Goal: Task Accomplishment & Management: Complete application form

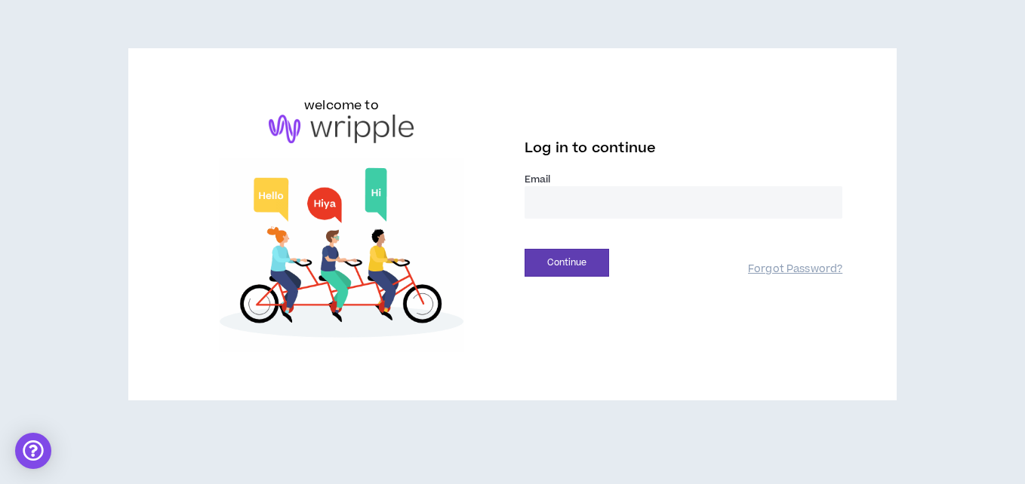
click at [591, 199] on input "email" at bounding box center [683, 202] width 318 height 32
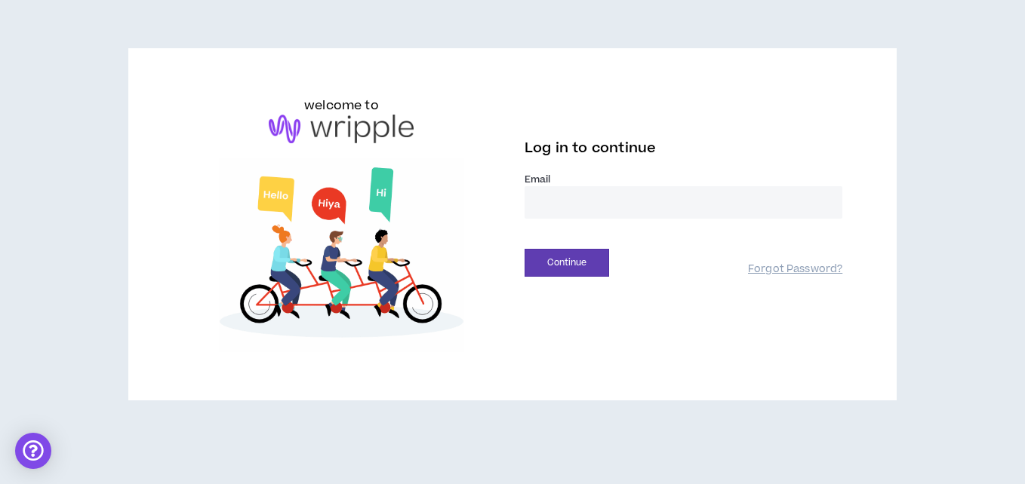
type input "**********"
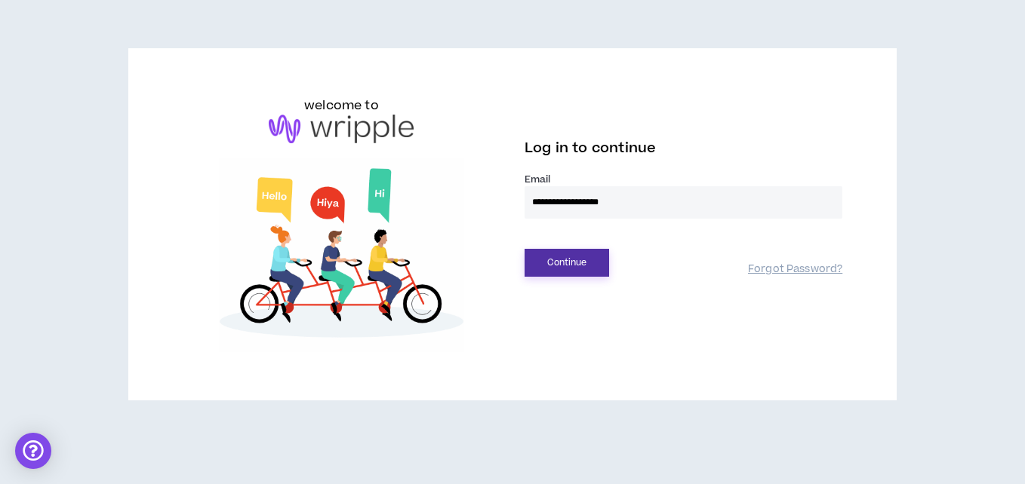
click at [587, 259] on button "Continue" at bounding box center [566, 263] width 85 height 28
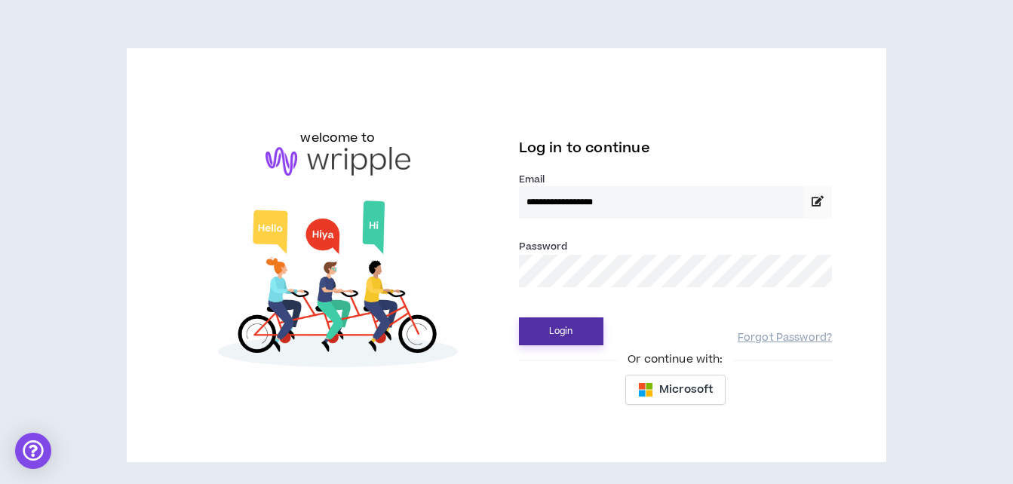
click at [566, 340] on button "Login" at bounding box center [561, 332] width 85 height 28
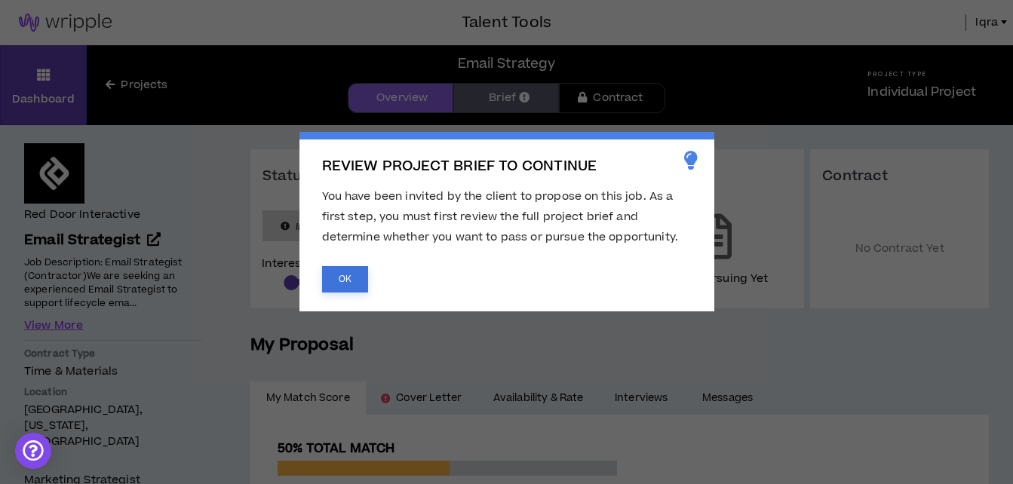
click at [355, 286] on button "OK" at bounding box center [345, 279] width 46 height 26
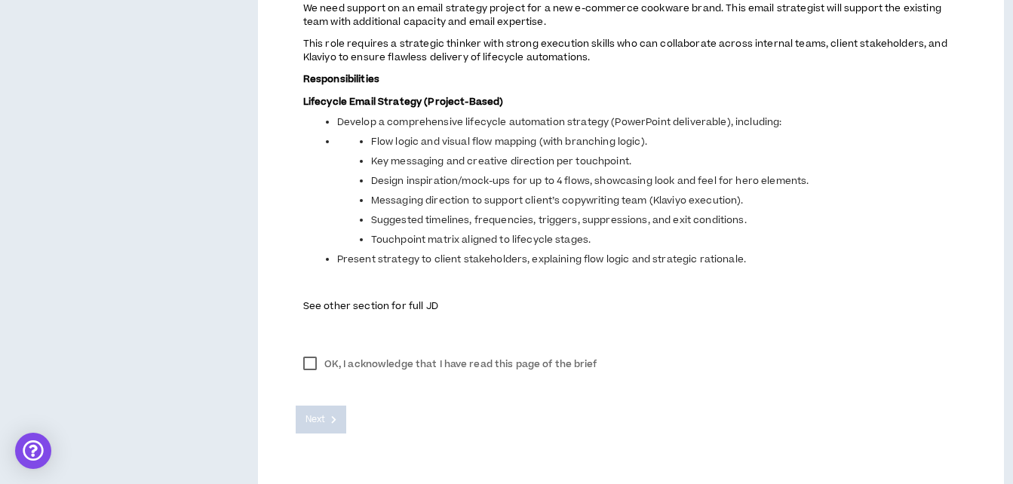
scroll to position [687, 0]
click at [311, 368] on label "OK, I acknowledge that I have read this page of the brief" at bounding box center [450, 363] width 309 height 23
click at [325, 414] on span "Next" at bounding box center [316, 419] width 20 height 14
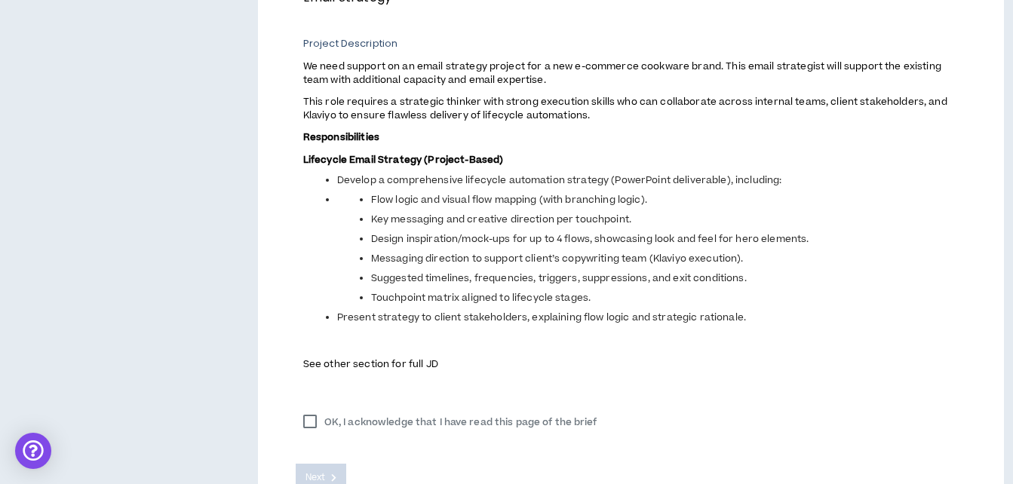
scroll to position [610, 0]
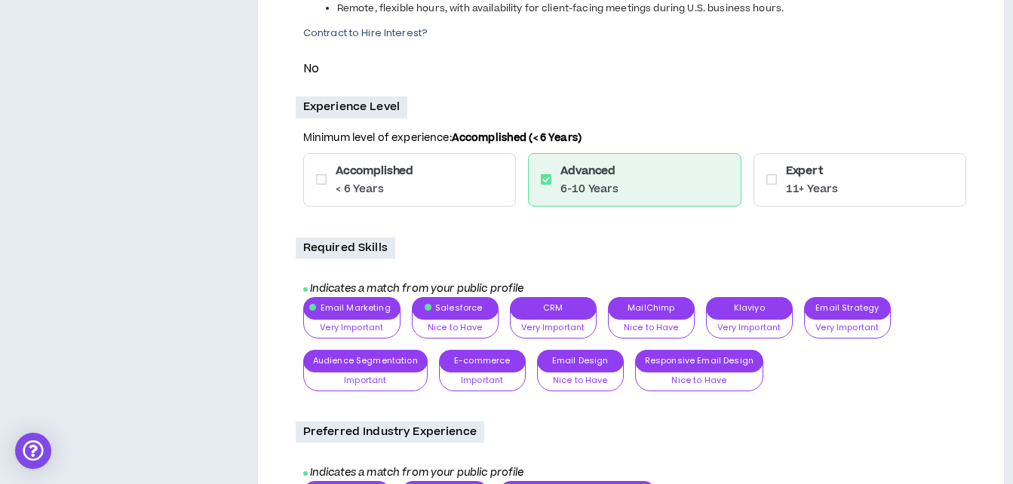
scroll to position [1372, 0]
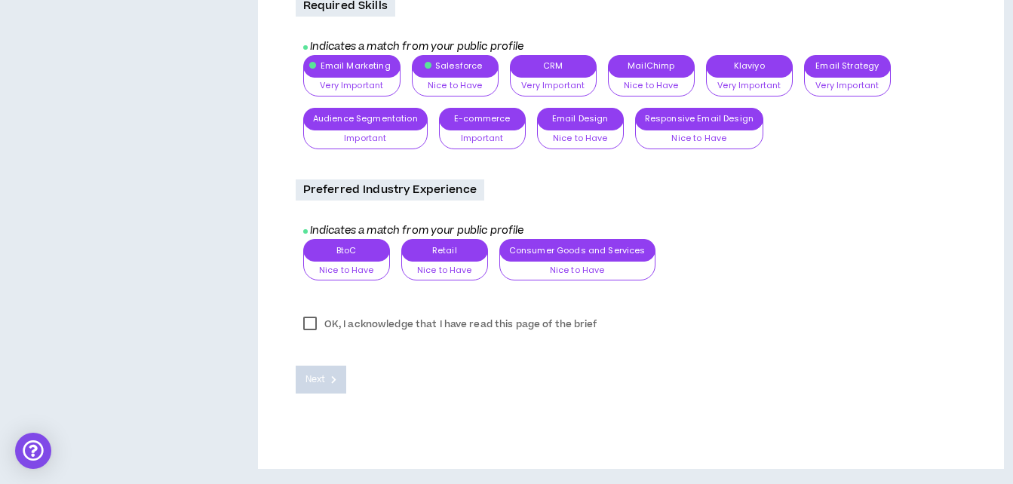
click at [313, 327] on label "OK, I acknowledge that I have read this page of the brief" at bounding box center [450, 324] width 309 height 23
click at [325, 380] on span "Next" at bounding box center [316, 380] width 20 height 14
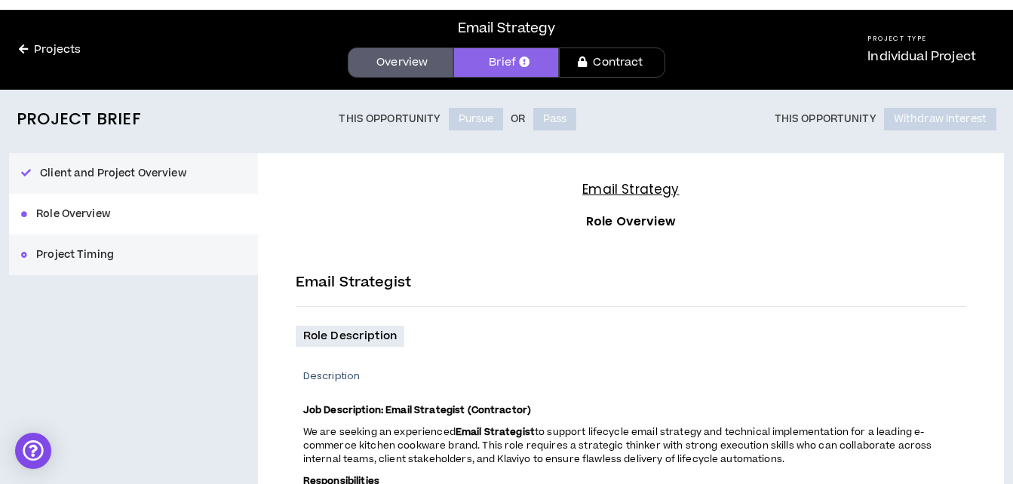
scroll to position [0, 0]
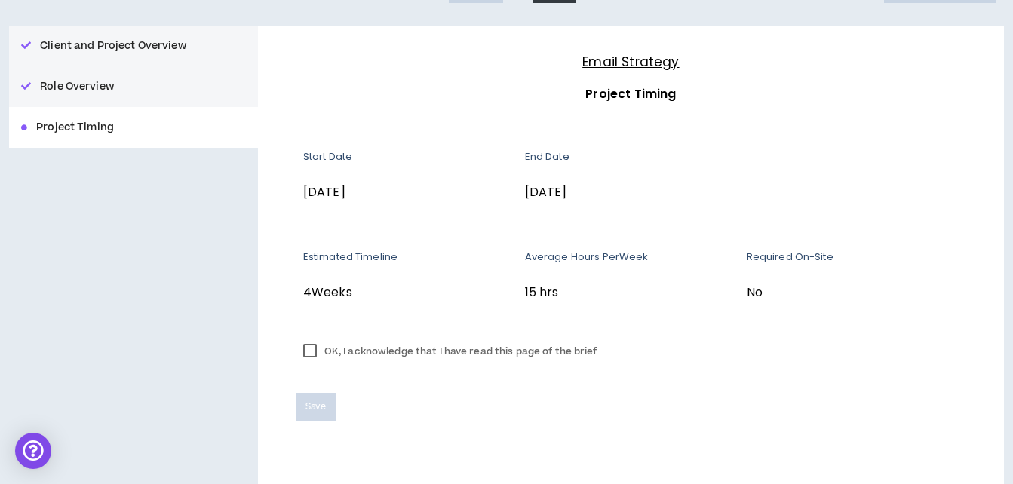
scroll to position [164, 0]
click at [313, 346] on label "OK, I acknowledge that I have read this page of the brief" at bounding box center [450, 351] width 309 height 23
click at [321, 411] on span "Save" at bounding box center [316, 406] width 20 height 14
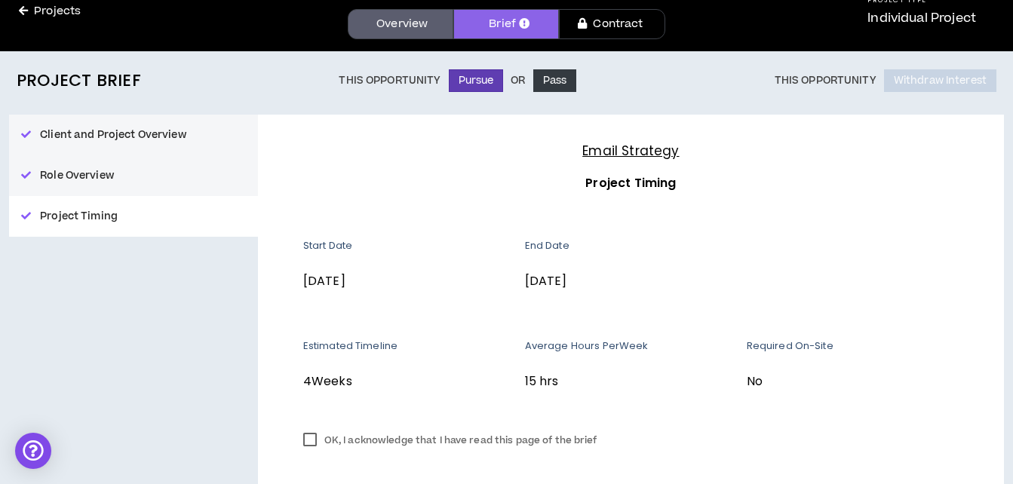
scroll to position [53, 0]
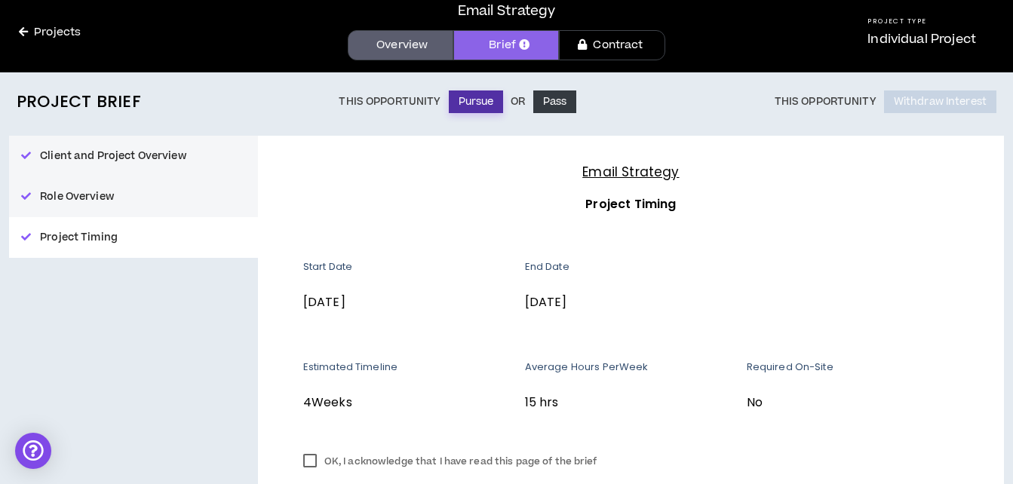
click at [471, 103] on button "Pursue" at bounding box center [476, 102] width 55 height 23
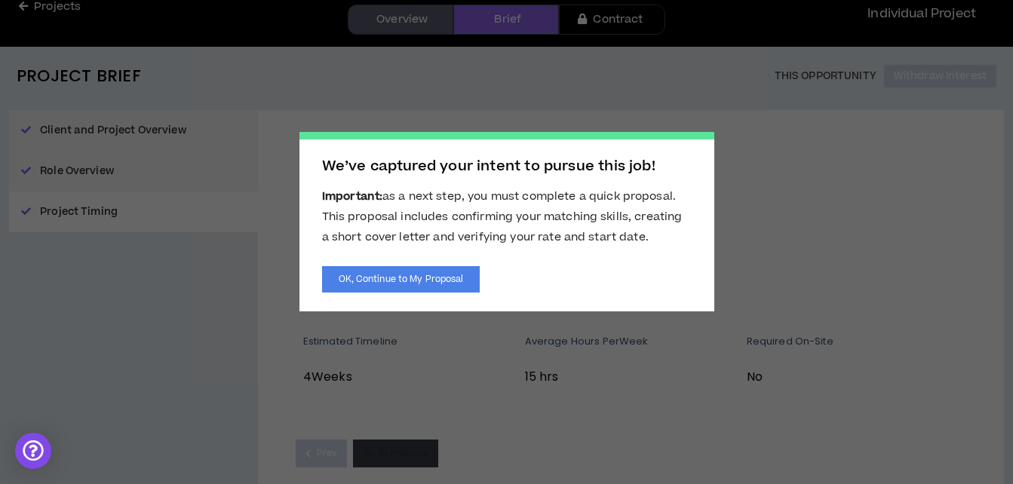
scroll to position [79, 0]
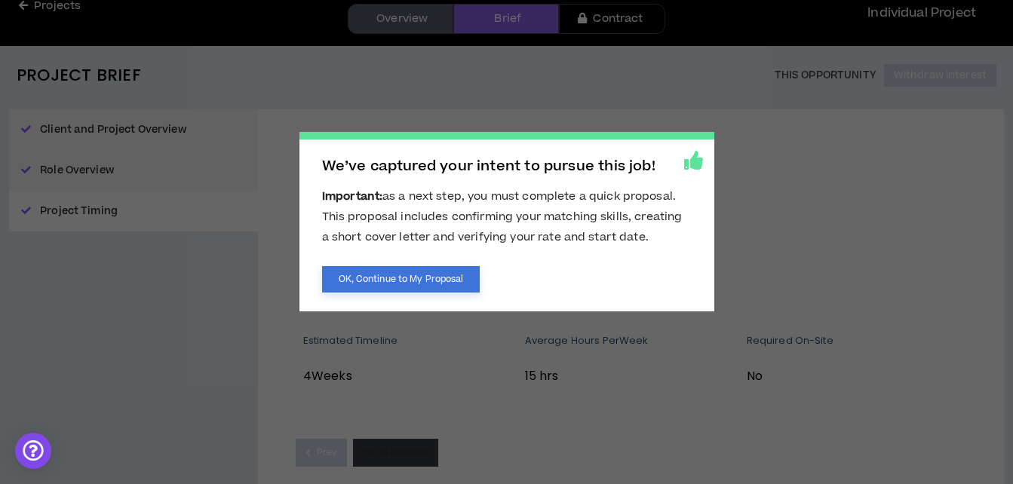
click at [438, 284] on button "OK, Continue to My Proposal" at bounding box center [401, 279] width 158 height 26
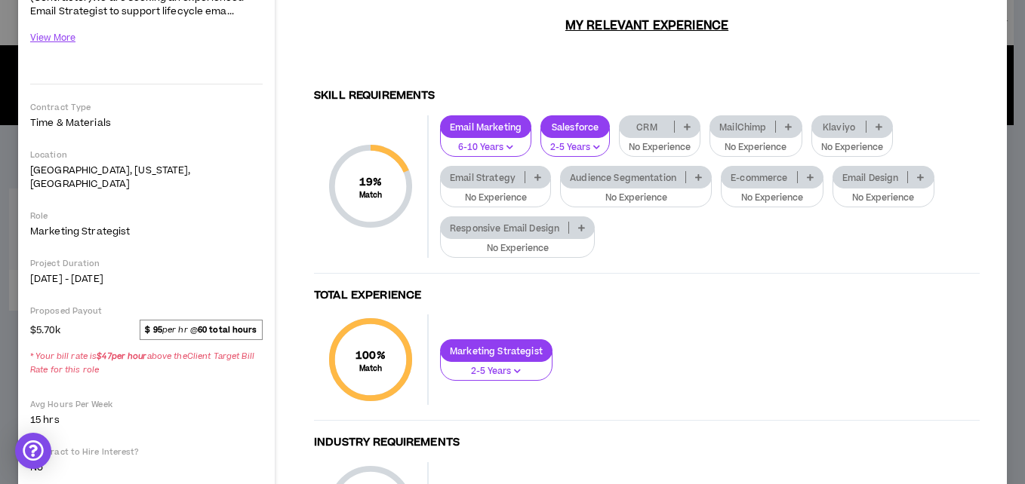
scroll to position [207, 0]
click at [681, 121] on p at bounding box center [687, 127] width 25 height 12
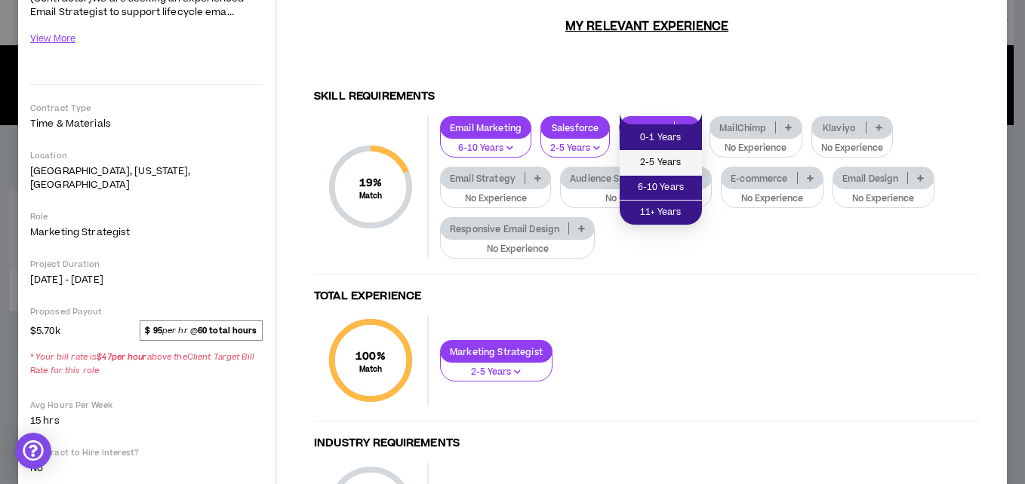
click at [679, 174] on li "2-5 Years" at bounding box center [660, 163] width 82 height 25
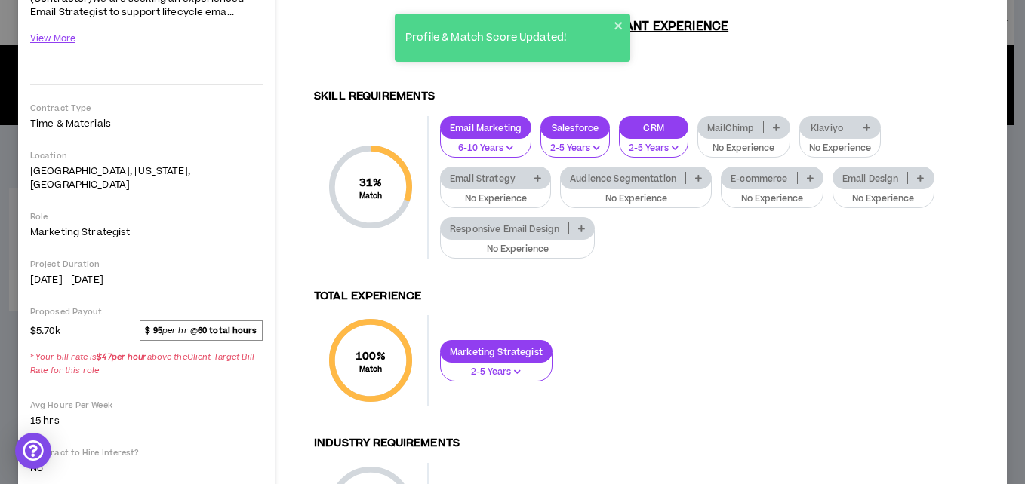
click at [739, 122] on p "MailChimp" at bounding box center [730, 127] width 65 height 11
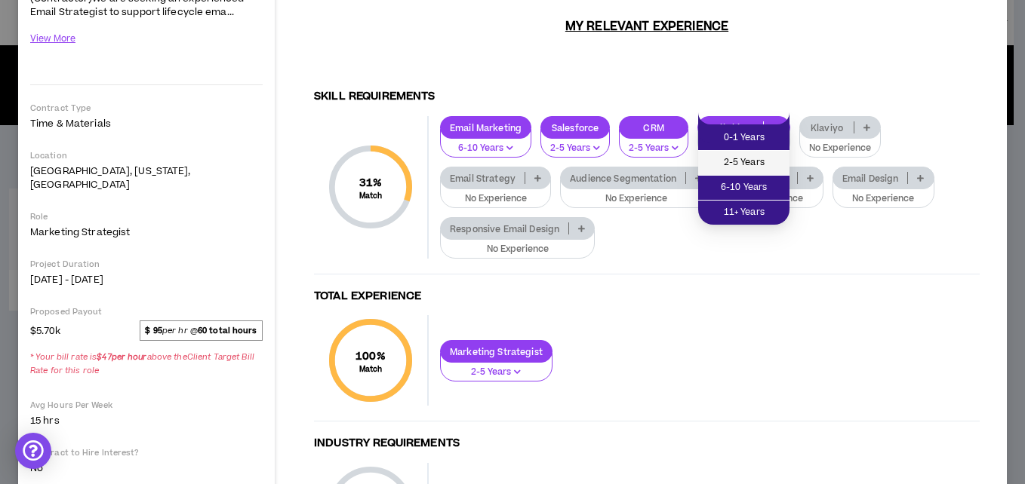
click at [746, 152] on li "2-5 Years" at bounding box center [743, 163] width 91 height 25
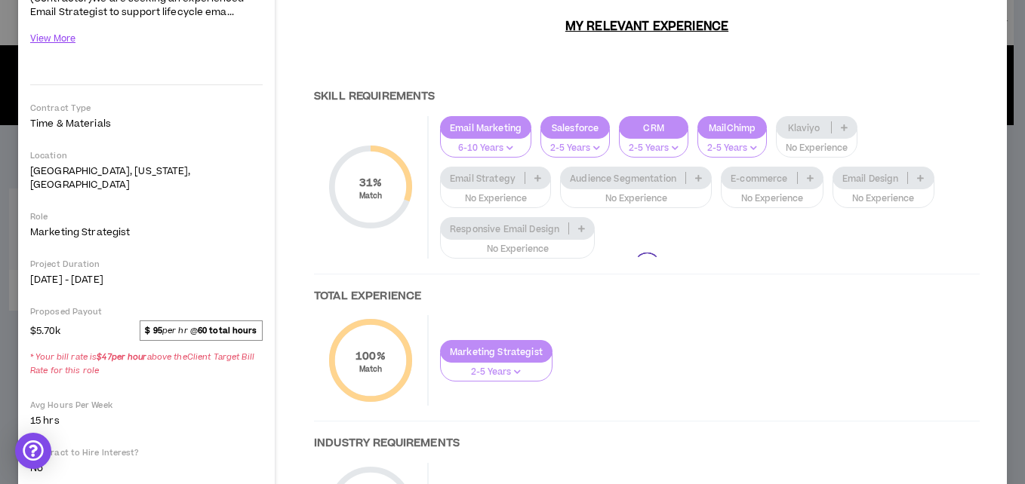
click at [804, 118] on div at bounding box center [647, 266] width 696 height 636
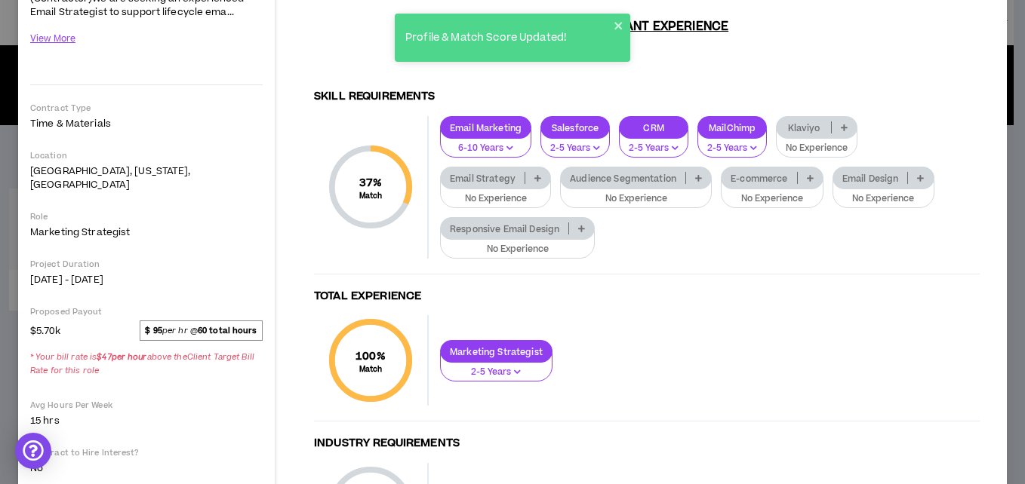
click at [809, 122] on p "Klaviyo" at bounding box center [803, 127] width 54 height 11
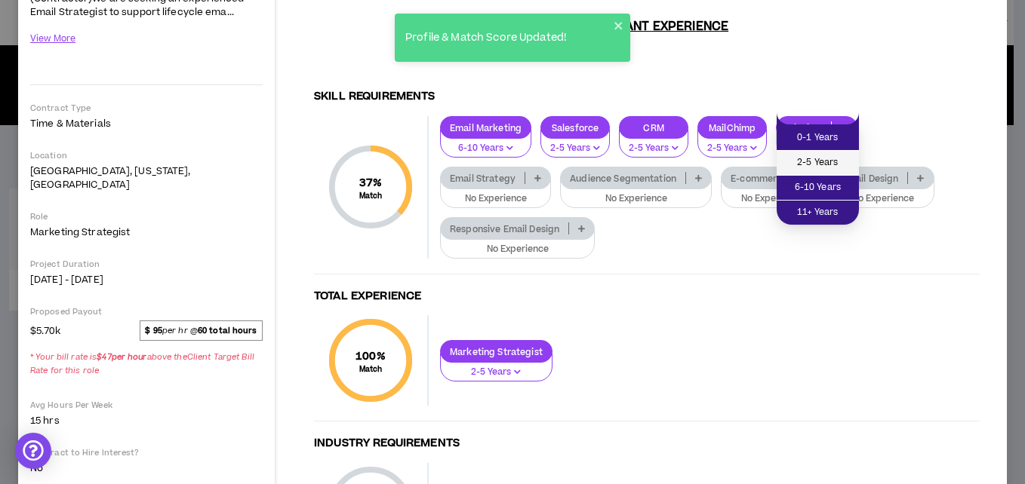
click at [808, 157] on span "2-5 Years" at bounding box center [817, 163] width 64 height 17
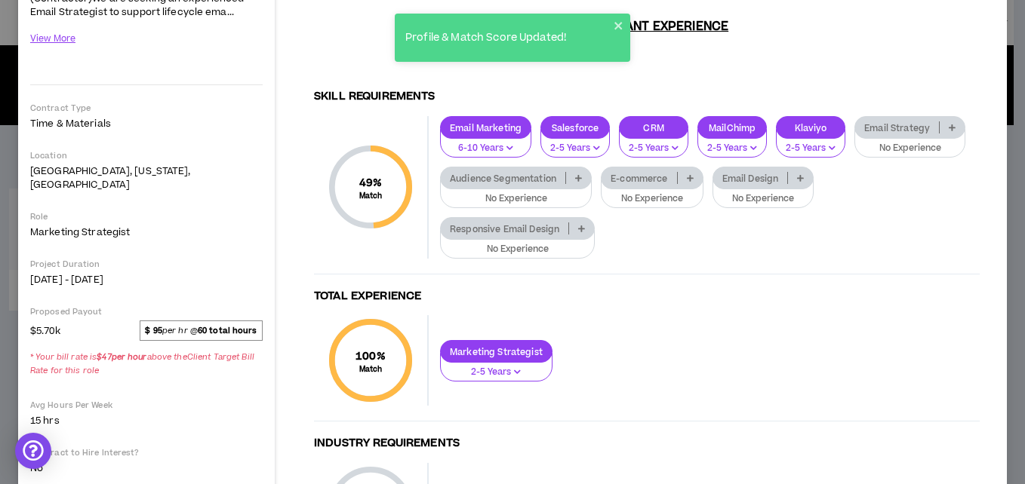
click at [939, 134] on p at bounding box center [951, 127] width 25 height 12
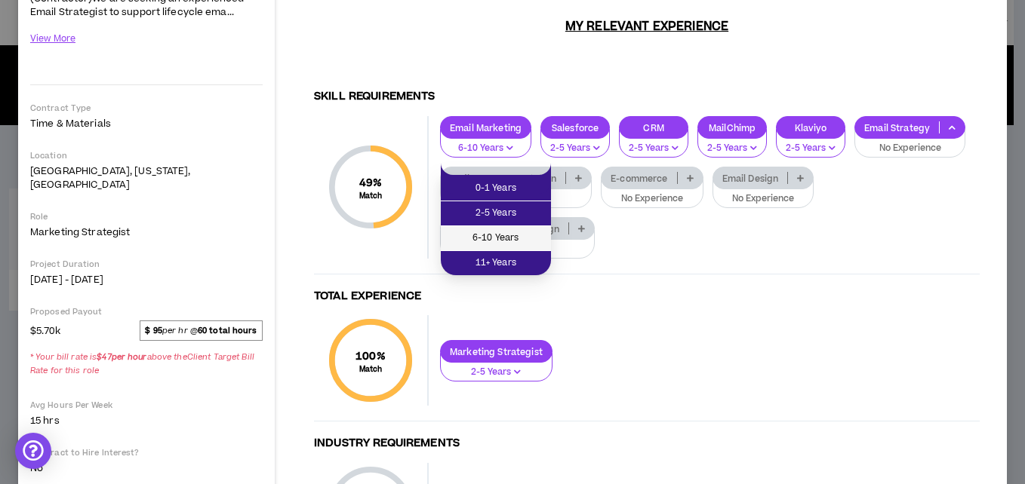
click at [524, 241] on span "6-10 Years" at bounding box center [496, 238] width 92 height 17
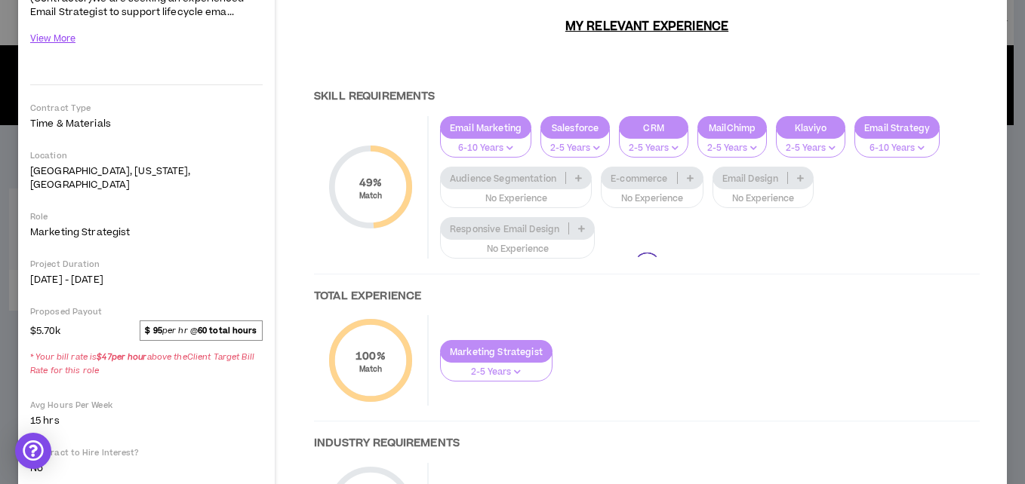
click at [548, 170] on div at bounding box center [647, 266] width 696 height 636
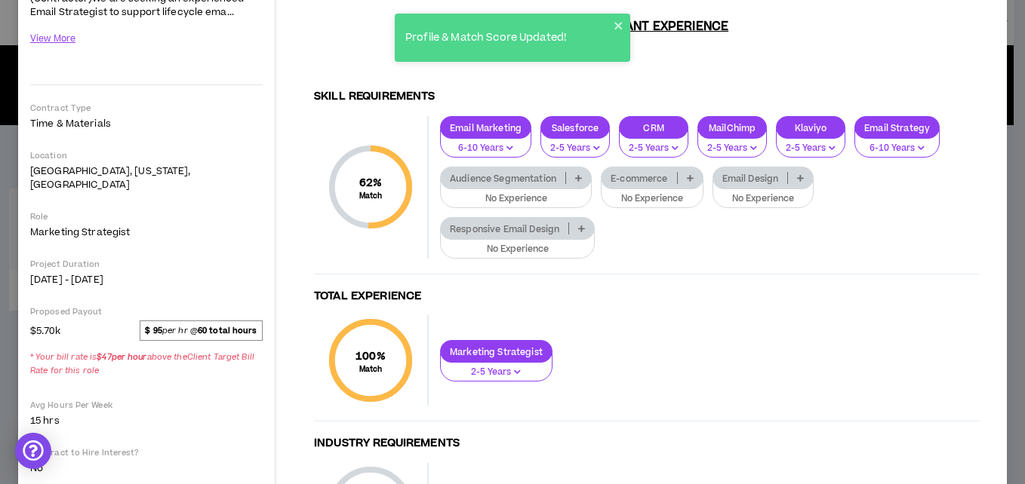
click at [548, 173] on p "Audience Segmentation" at bounding box center [503, 178] width 124 height 11
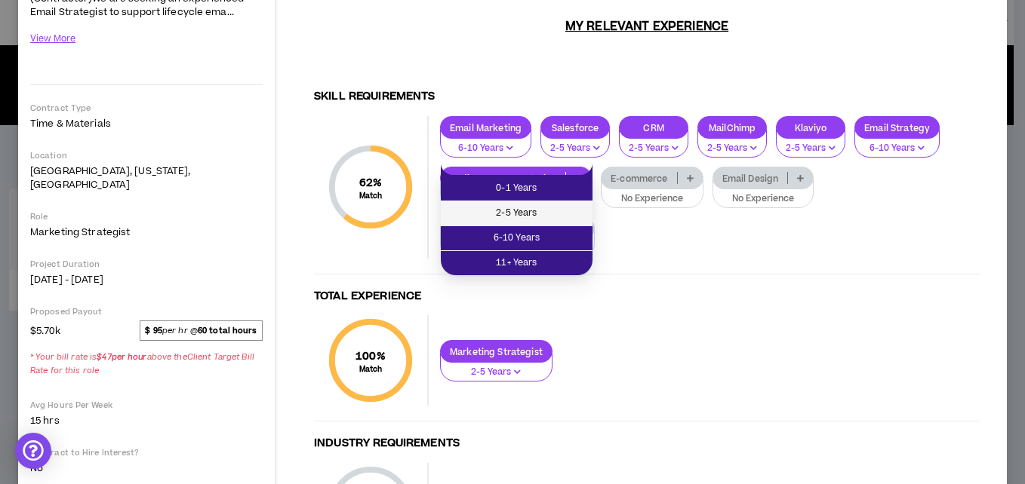
click at [544, 205] on span "2-5 Years" at bounding box center [517, 213] width 134 height 17
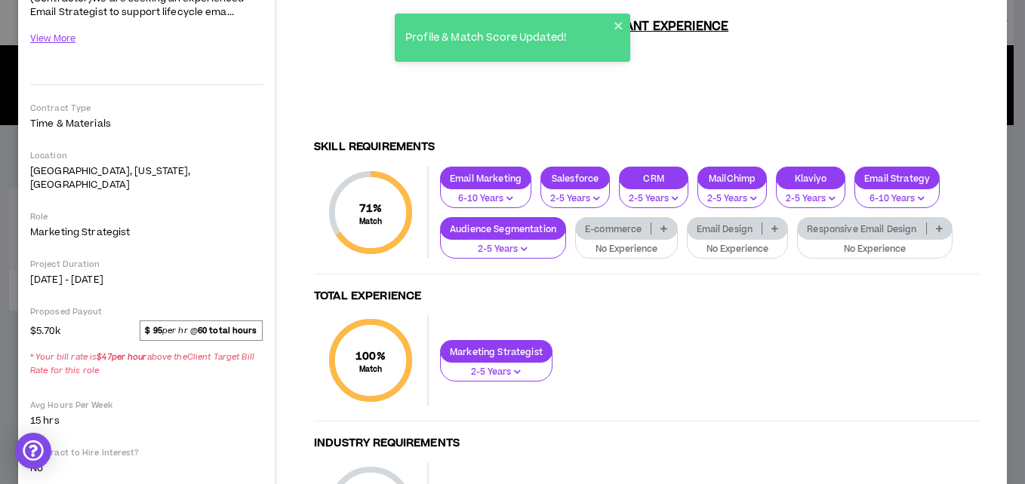
click at [761, 223] on p "Email Design" at bounding box center [724, 228] width 75 height 11
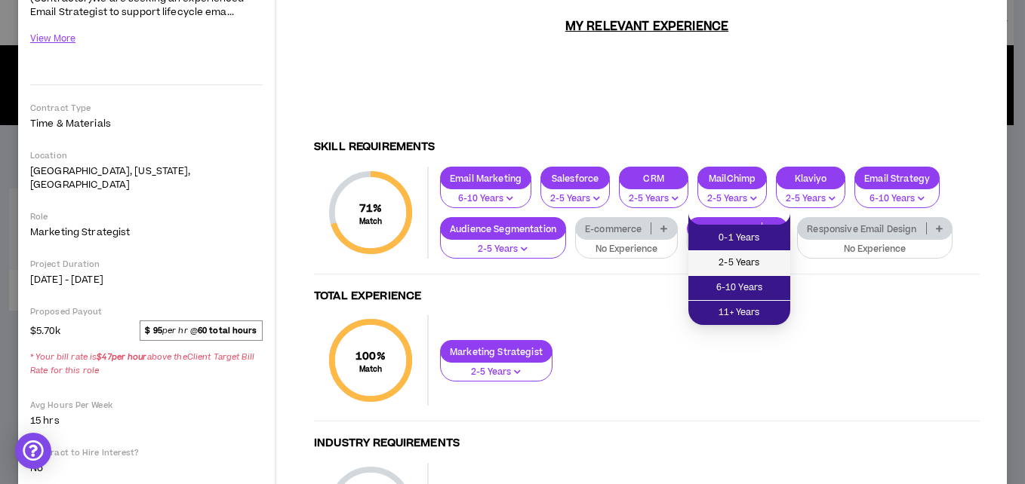
click at [727, 261] on span "2-5 Years" at bounding box center [739, 263] width 84 height 17
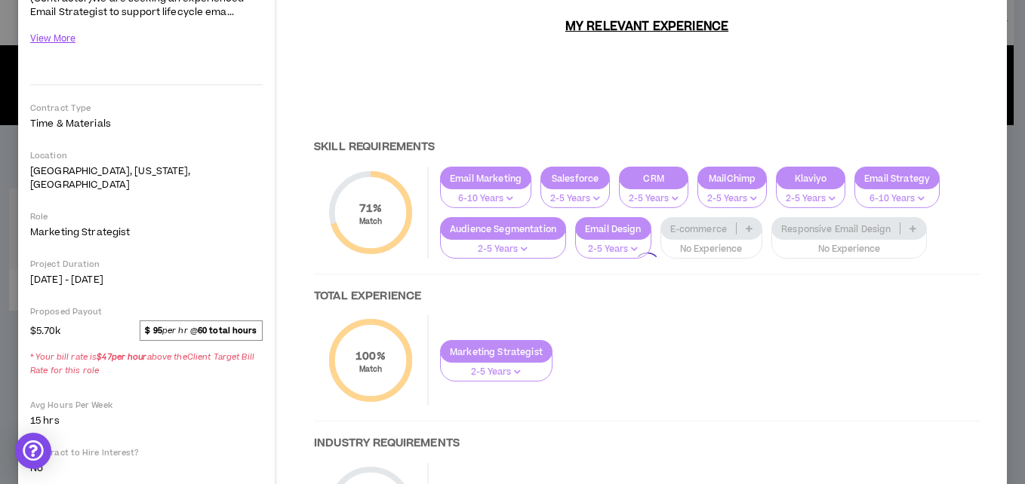
click at [723, 209] on div at bounding box center [647, 266] width 696 height 636
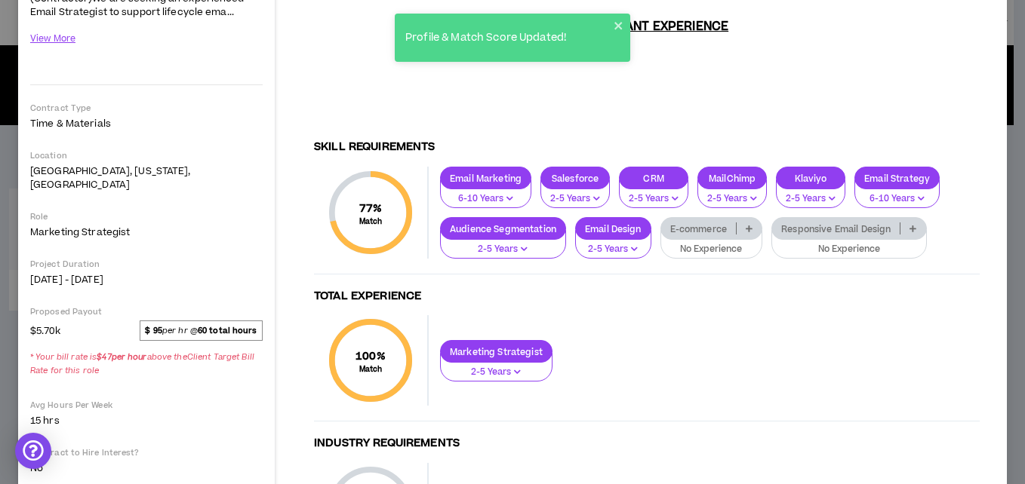
click at [723, 223] on p "E-commerce" at bounding box center [698, 228] width 75 height 11
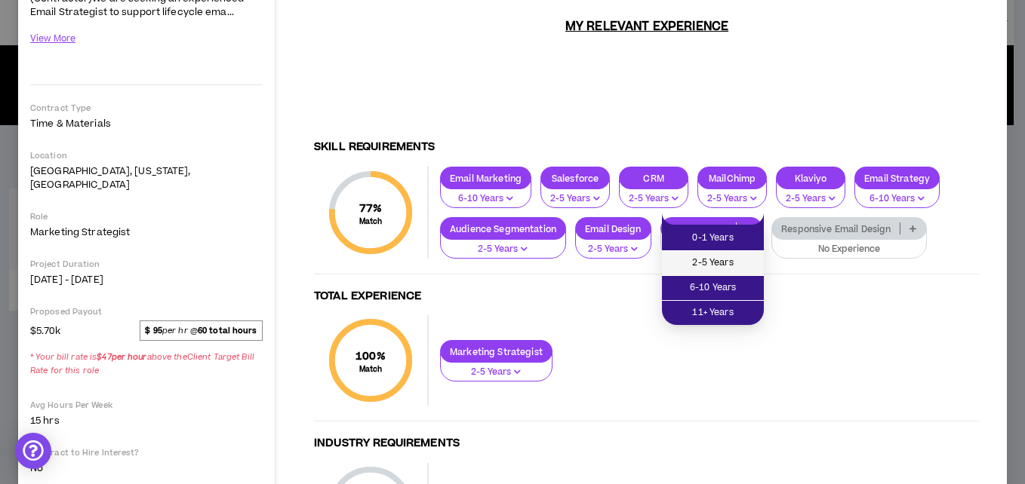
click at [724, 266] on span "2-5 Years" at bounding box center [713, 263] width 84 height 17
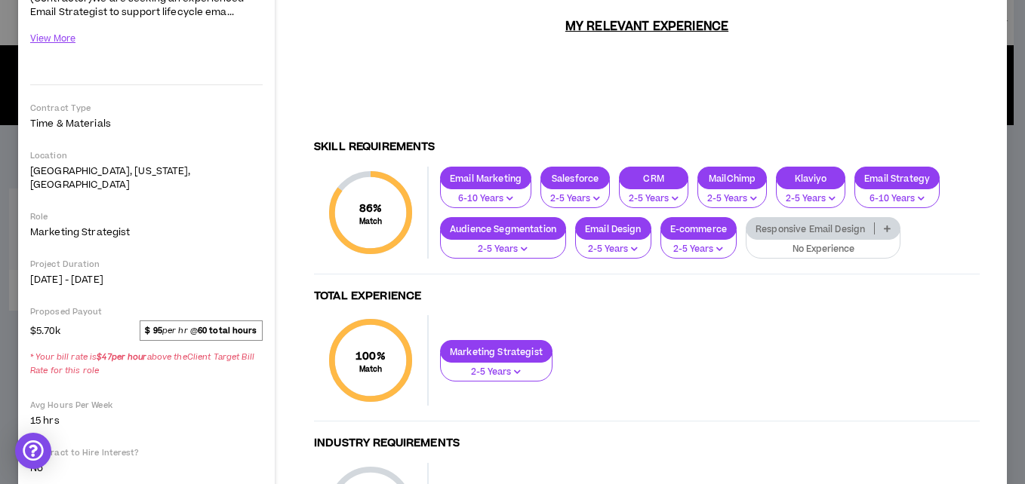
click at [818, 223] on p "Responsive Email Design" at bounding box center [810, 228] width 128 height 11
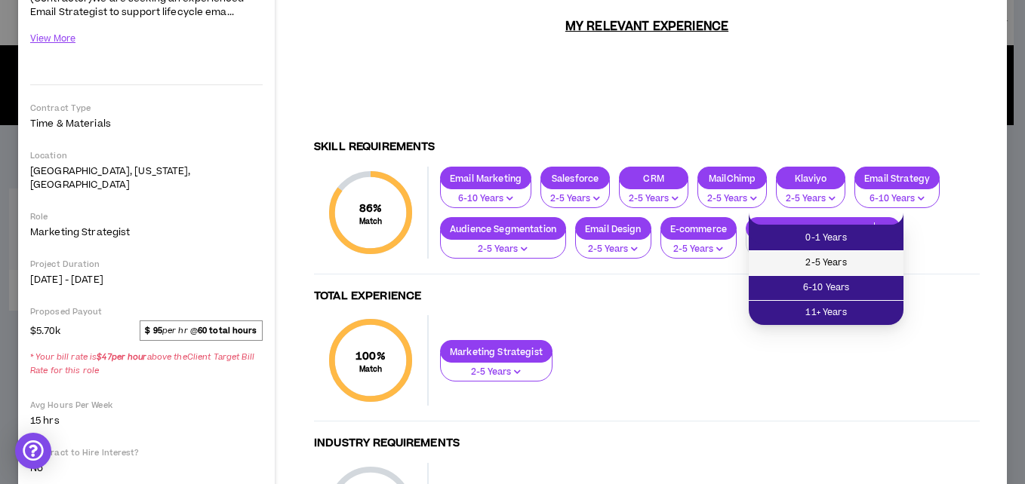
click at [818, 253] on li "2-5 Years" at bounding box center [825, 263] width 155 height 25
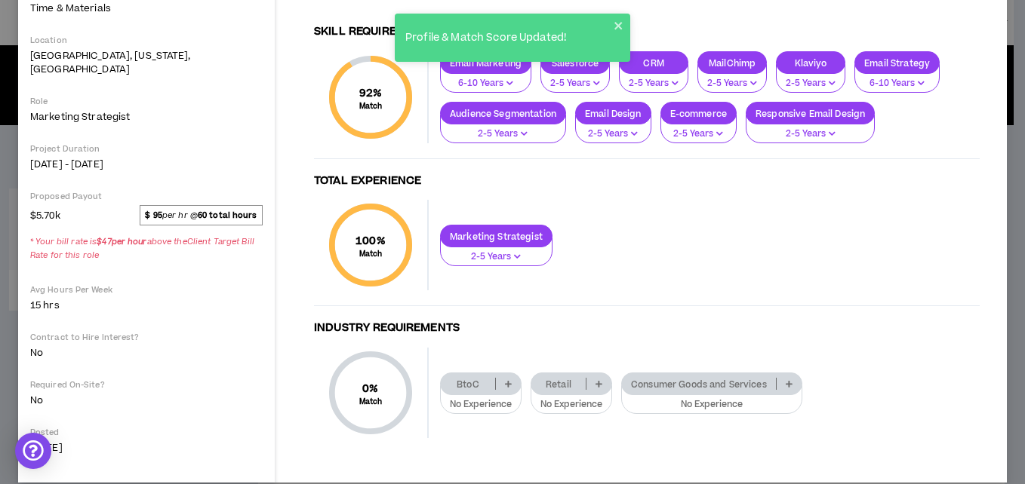
scroll to position [326, 0]
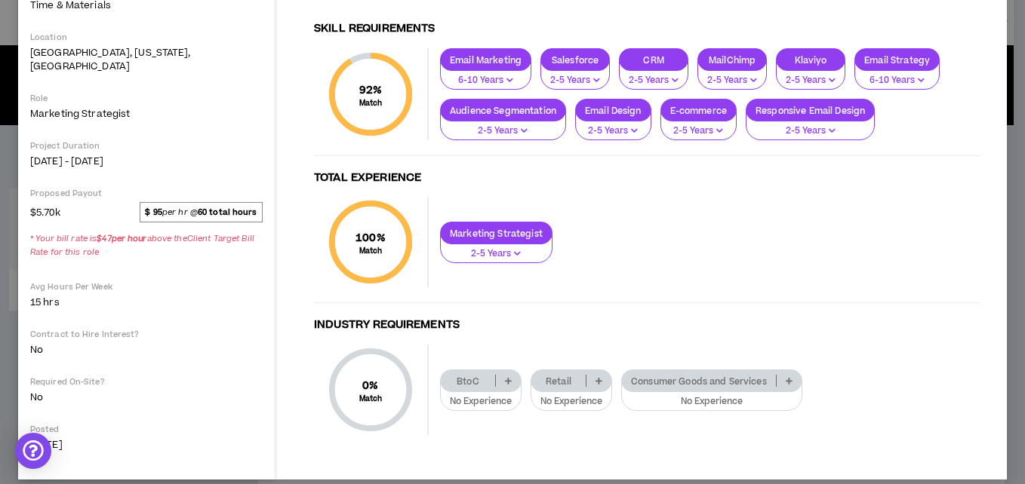
click at [493, 376] on p "BtoC" at bounding box center [468, 381] width 54 height 11
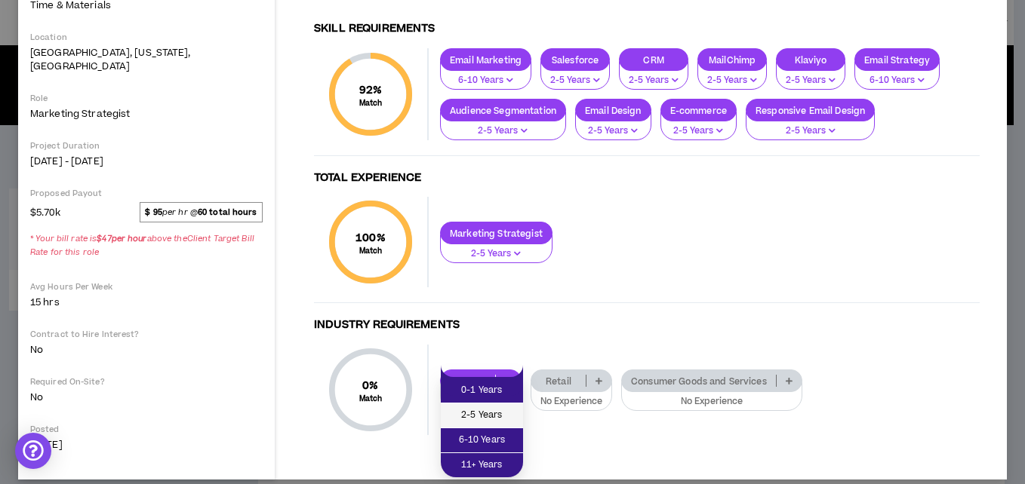
click at [493, 420] on span "2-5 Years" at bounding box center [482, 415] width 64 height 17
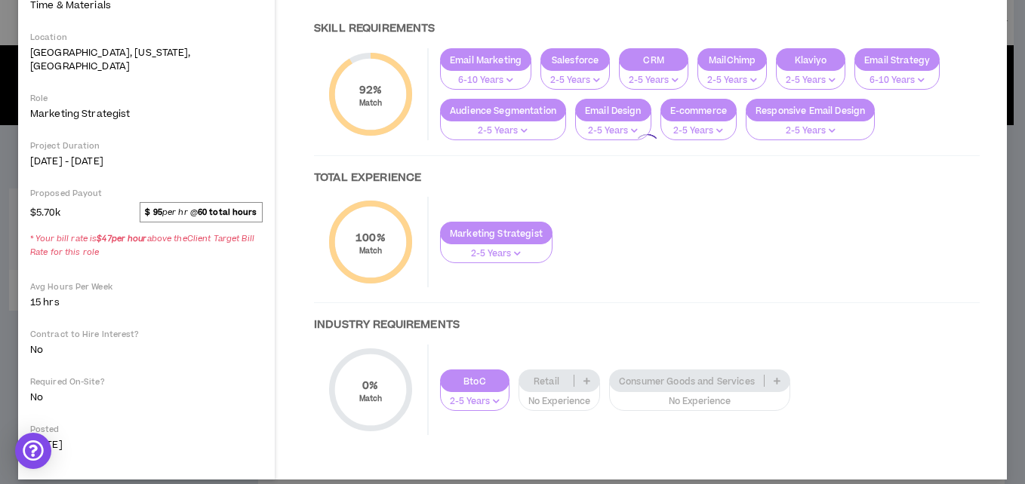
click at [582, 368] on div at bounding box center [647, 147] width 696 height 636
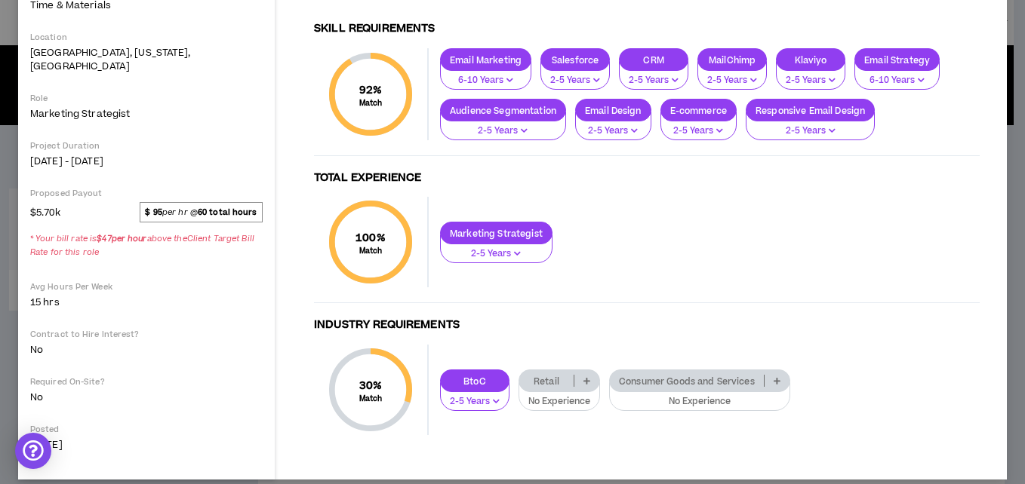
click at [582, 375] on p at bounding box center [586, 381] width 25 height 12
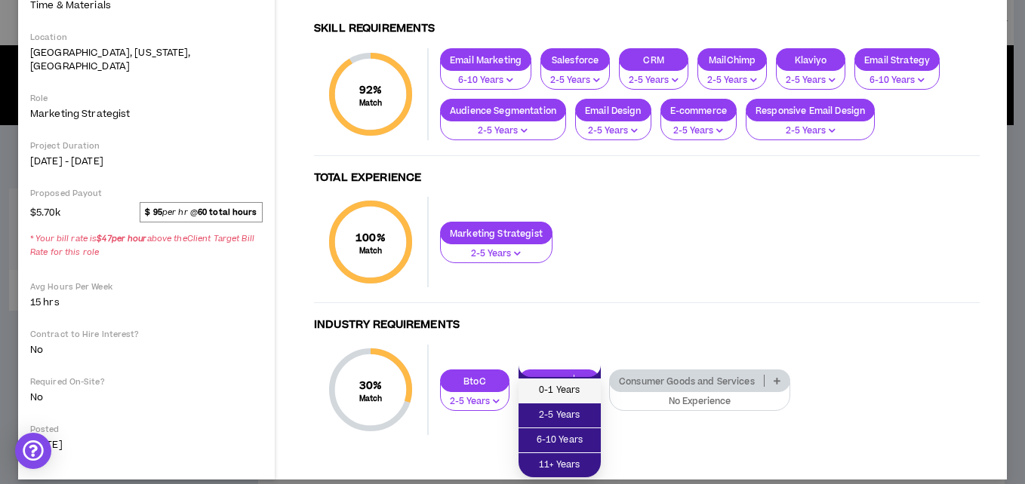
click at [576, 390] on span "0-1 Years" at bounding box center [559, 391] width 64 height 17
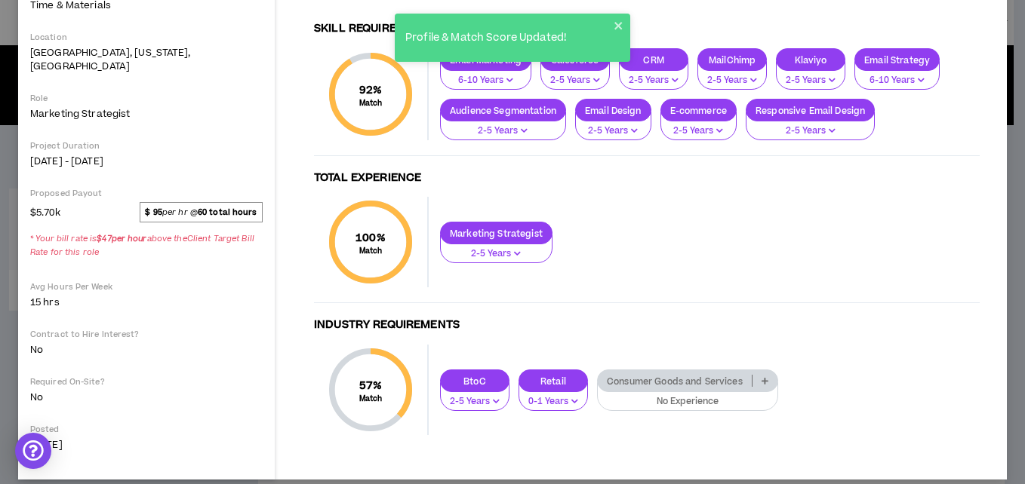
click at [640, 376] on p "Consumer Goods and Services" at bounding box center [675, 381] width 154 height 11
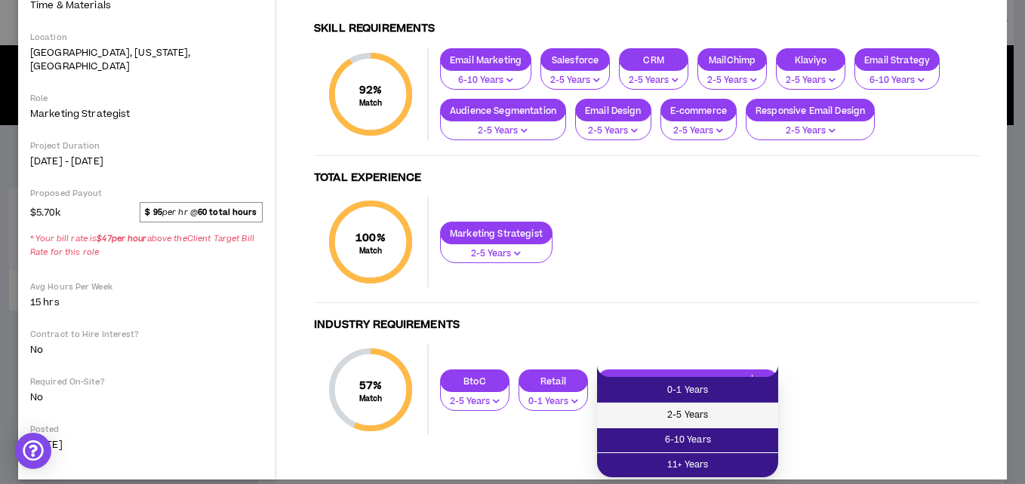
click at [641, 410] on span "2-5 Years" at bounding box center [687, 415] width 163 height 17
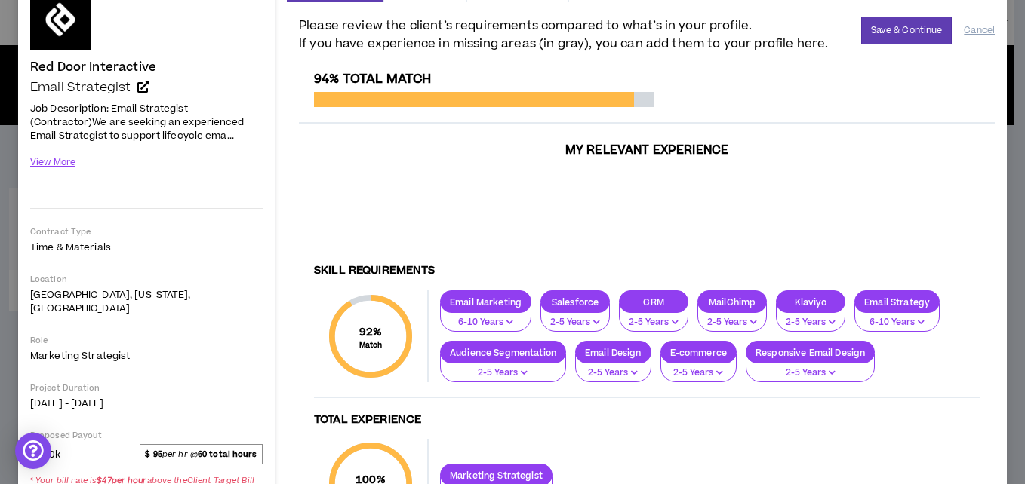
scroll to position [0, 0]
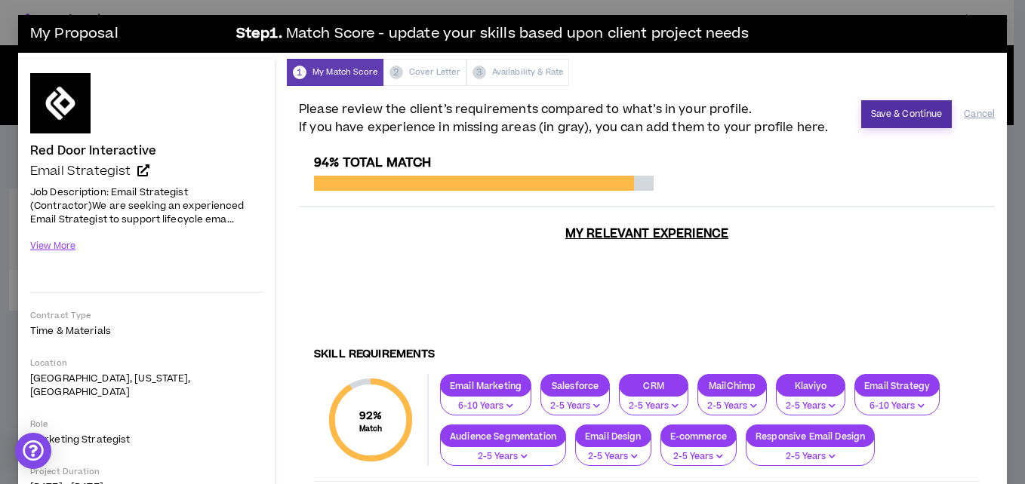
click at [880, 107] on button "Save & Continue" at bounding box center [906, 114] width 91 height 28
click at [889, 106] on button "Save & Continue" at bounding box center [906, 114] width 91 height 28
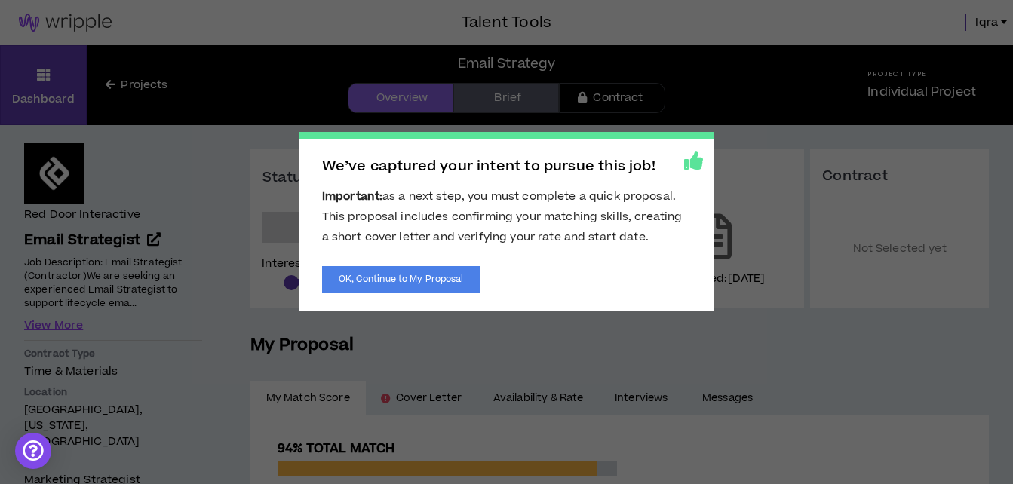
click at [696, 154] on icon at bounding box center [693, 160] width 19 height 19
click at [419, 288] on button "OK, Continue to My Proposal" at bounding box center [401, 279] width 158 height 26
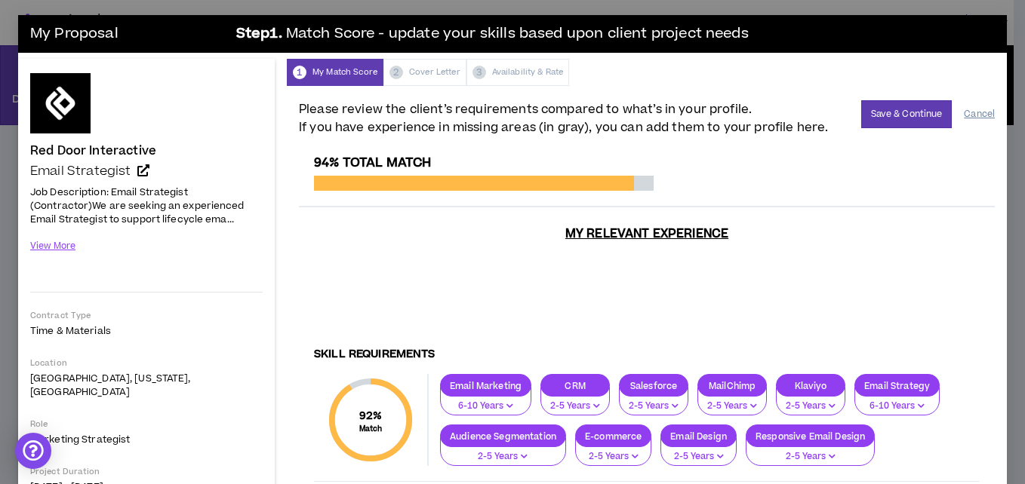
click at [971, 107] on button "Cancel" at bounding box center [978, 114] width 31 height 26
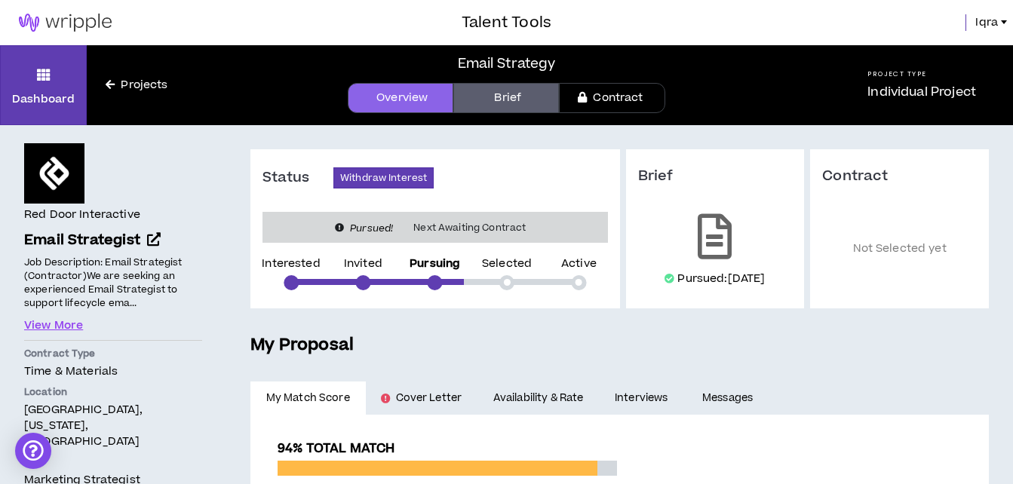
click at [102, 21] on img at bounding box center [65, 23] width 131 height 18
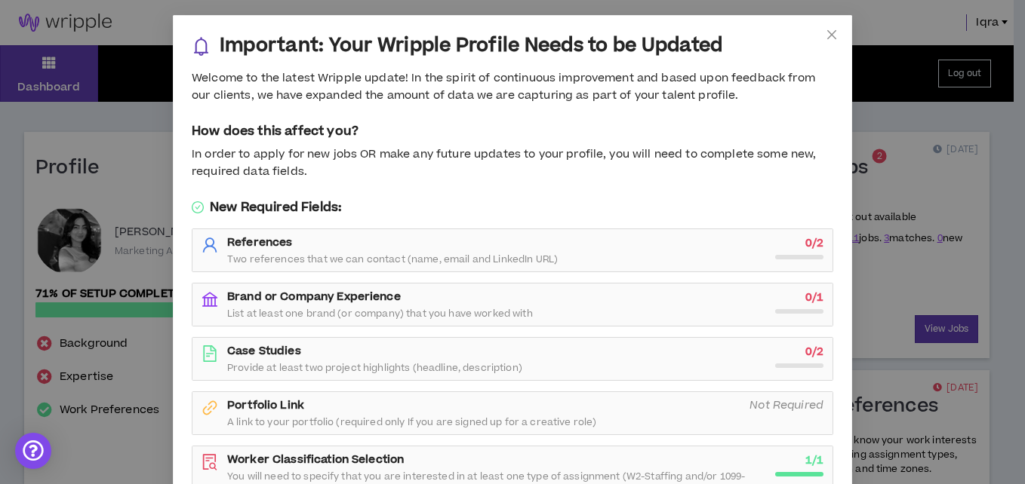
click at [102, 21] on div "Important: Your Wripple Profile Needs to be Updated Welcome to the latest Wripp…" at bounding box center [512, 242] width 1025 height 484
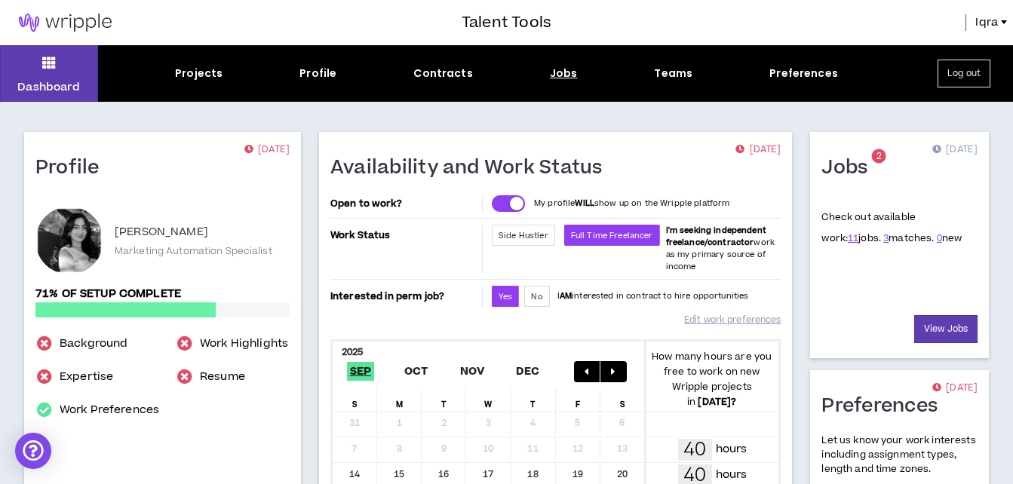
click at [569, 76] on div "Jobs" at bounding box center [564, 74] width 28 height 16
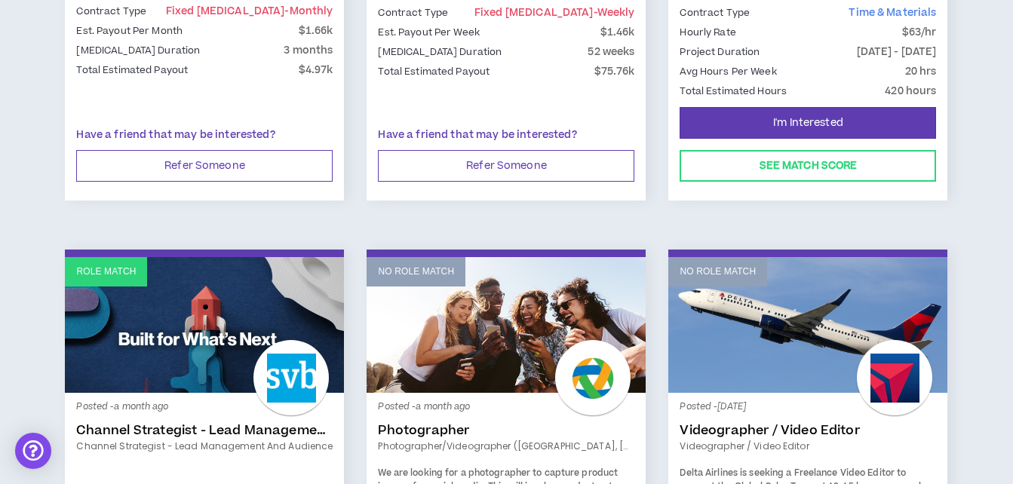
scroll to position [1059, 0]
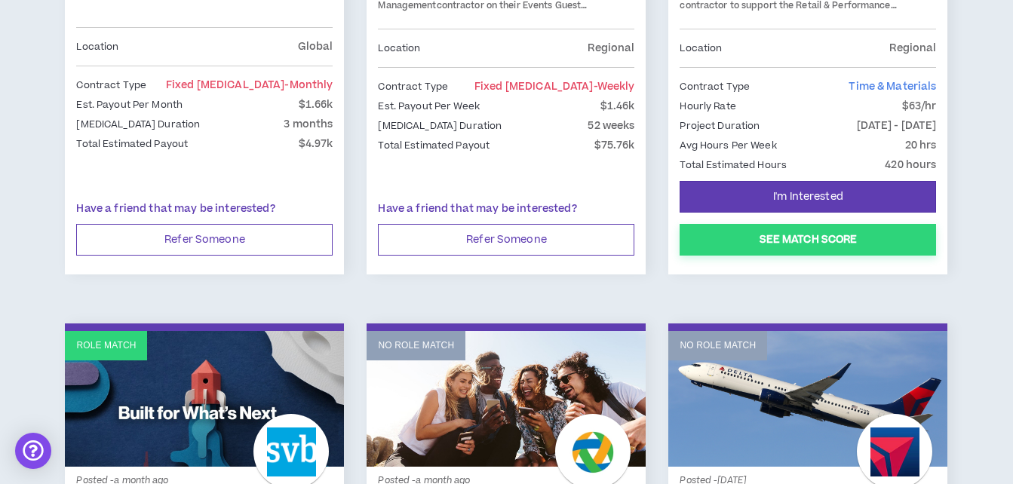
click at [821, 231] on button "See Match Score" at bounding box center [808, 240] width 257 height 32
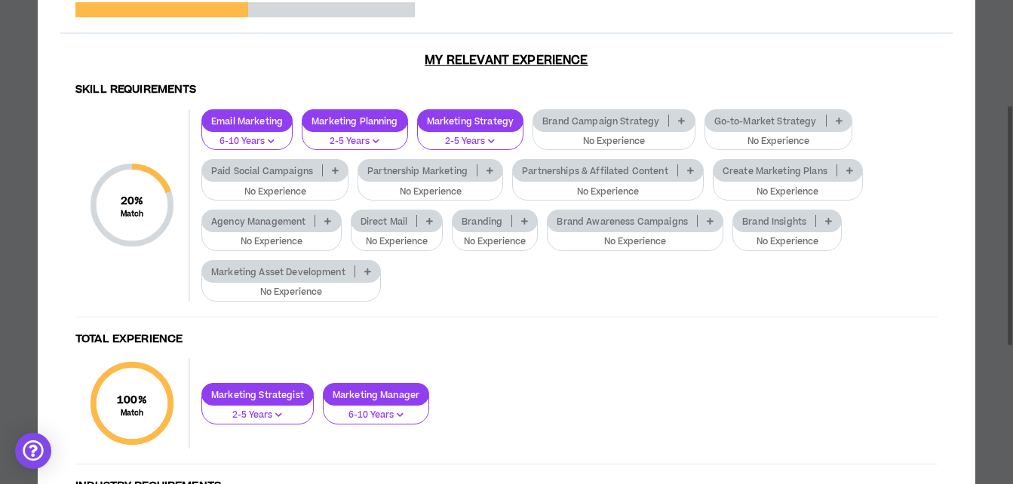
click at [322, 177] on div at bounding box center [322, 170] width 1 height 12
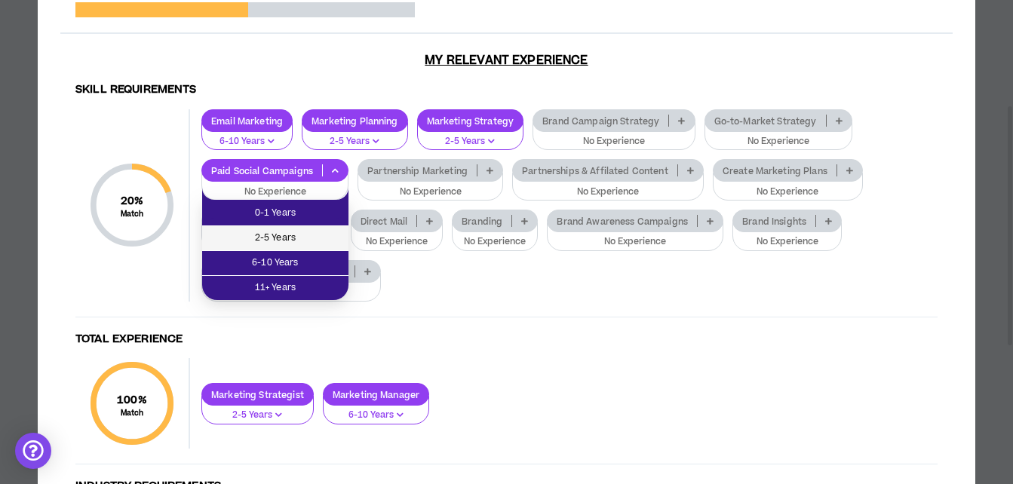
click at [314, 246] on span "2-5 Years" at bounding box center [275, 238] width 128 height 17
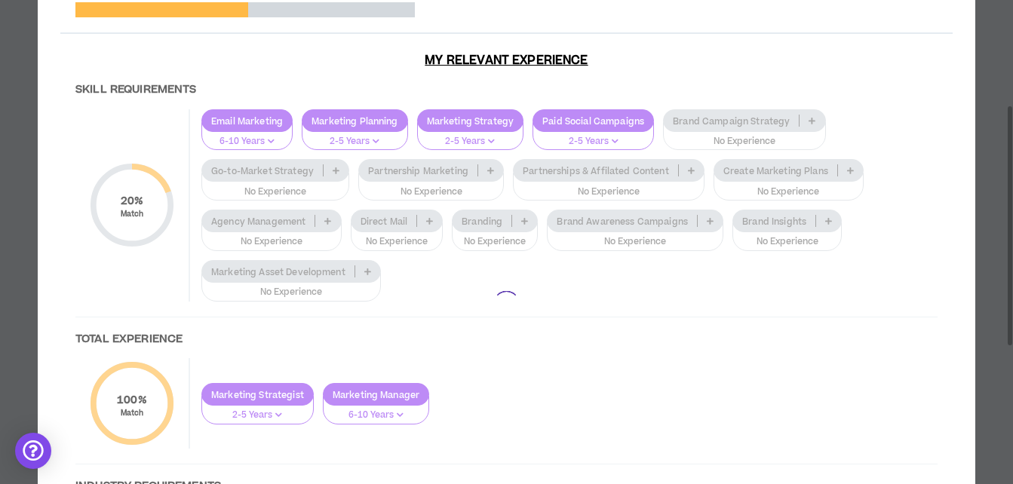
click at [721, 138] on div at bounding box center [506, 304] width 893 height 645
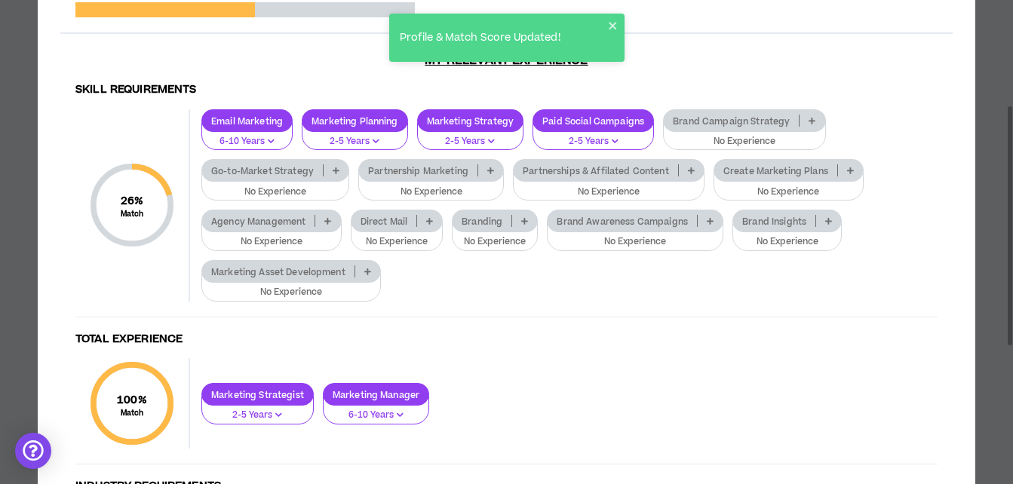
click at [739, 127] on p "Brand Campaign Strategy" at bounding box center [731, 120] width 135 height 11
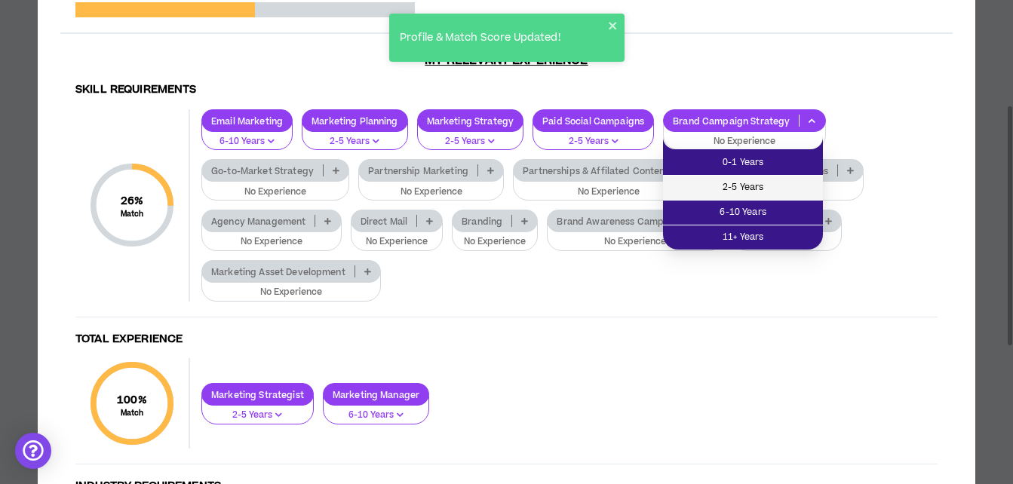
click at [737, 183] on span "2-5 Years" at bounding box center [743, 188] width 142 height 17
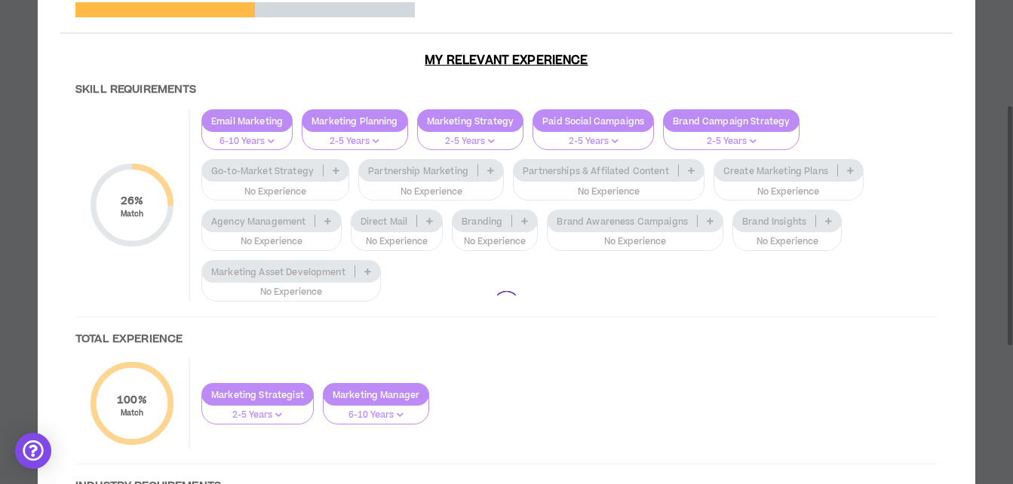
click at [467, 191] on div at bounding box center [506, 304] width 893 height 645
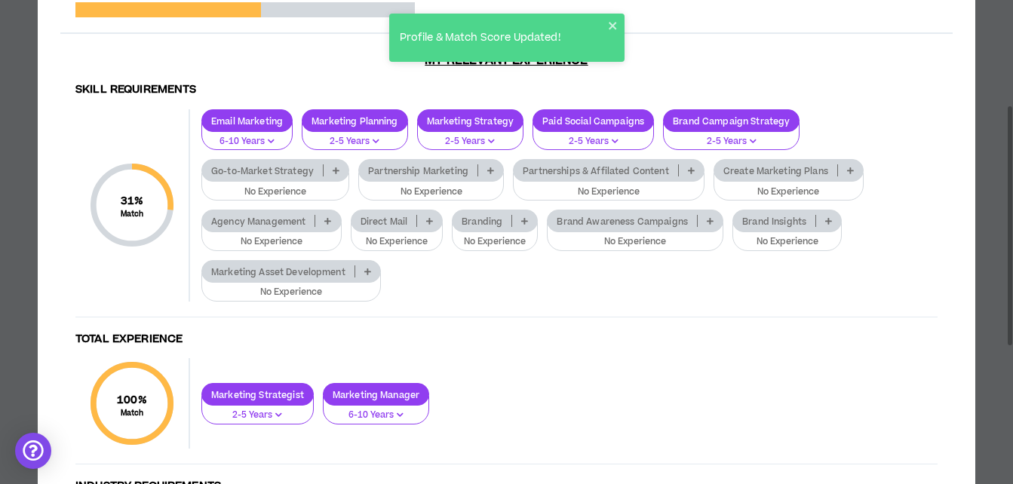
click at [467, 177] on p "Partnership Marketing" at bounding box center [418, 170] width 118 height 11
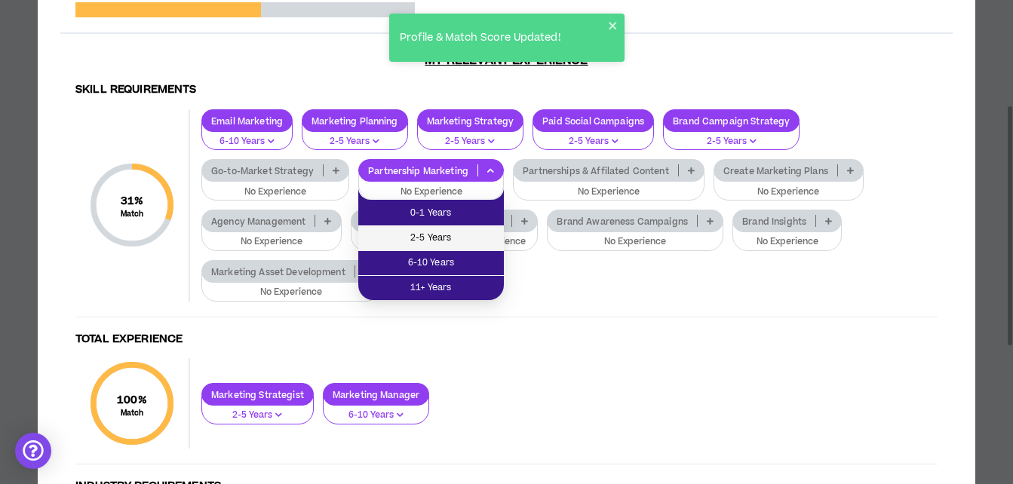
click at [460, 233] on span "2-5 Years" at bounding box center [431, 238] width 128 height 17
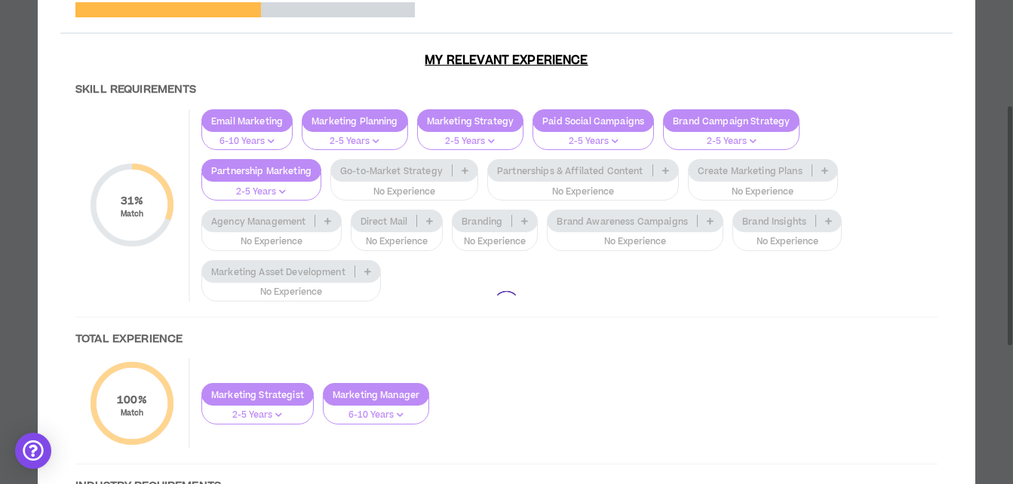
click at [376, 189] on div at bounding box center [506, 304] width 893 height 645
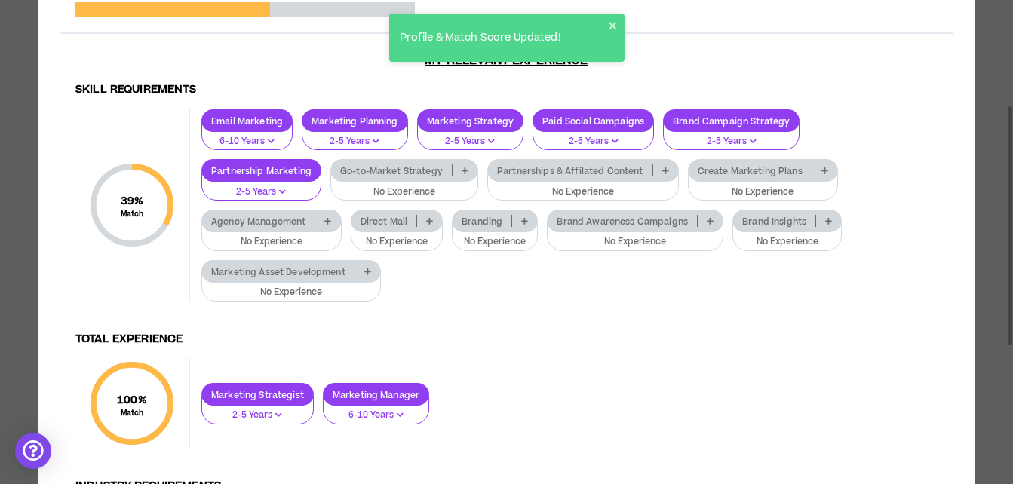
click at [376, 177] on p "Go-to-Market Strategy" at bounding box center [391, 170] width 121 height 11
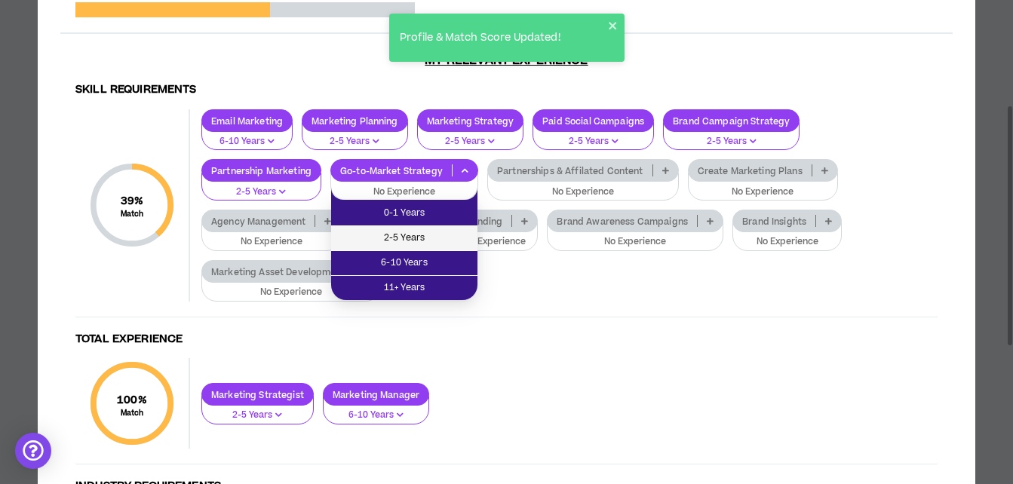
click at [377, 234] on span "2-5 Years" at bounding box center [404, 238] width 128 height 17
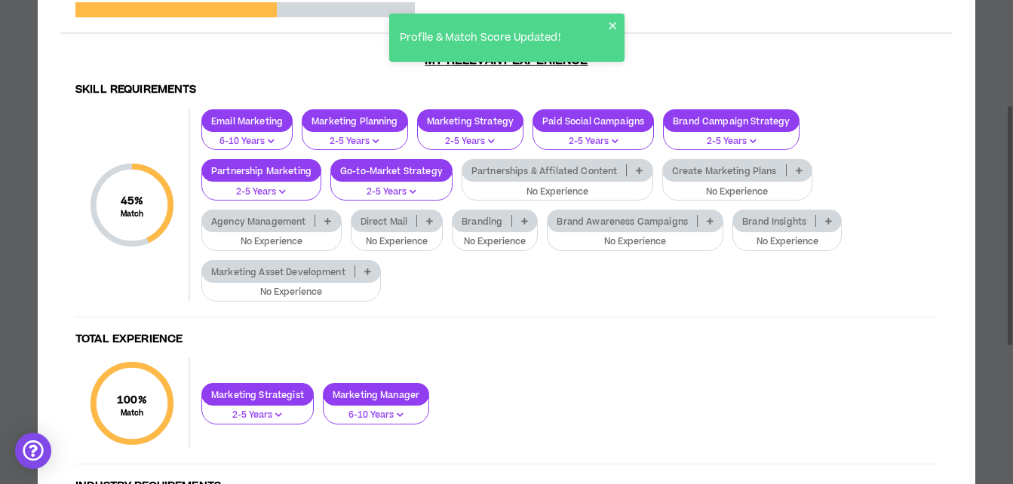
click at [499, 177] on p "Partnerships & Affilated Content" at bounding box center [544, 170] width 164 height 11
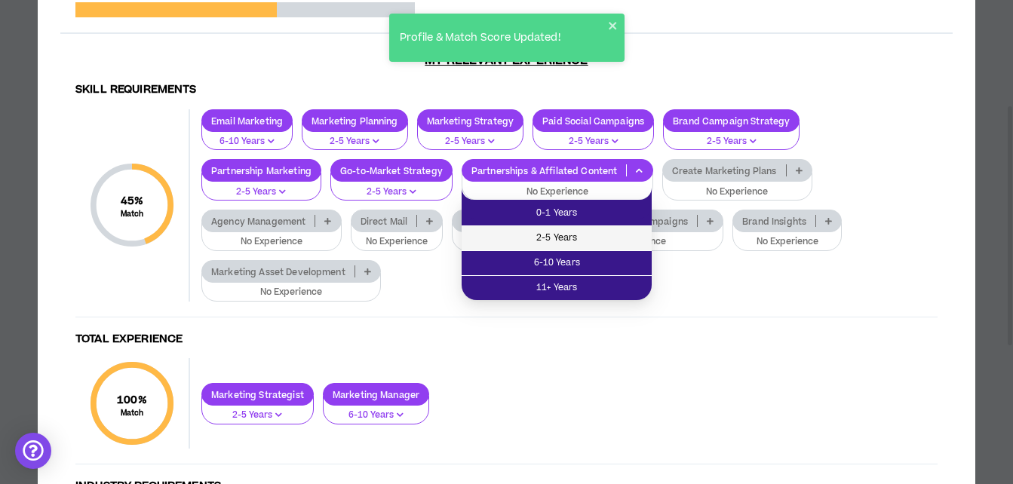
click at [502, 235] on span "2-5 Years" at bounding box center [557, 238] width 172 height 17
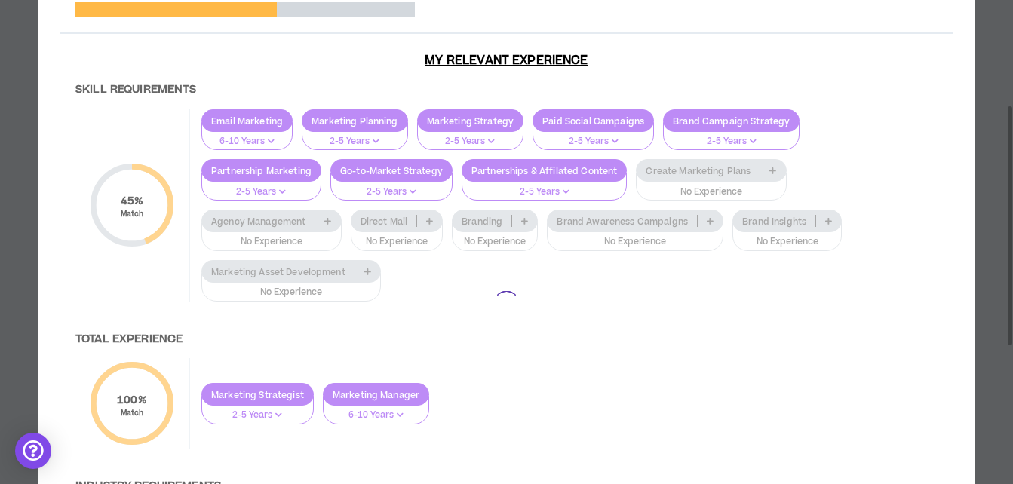
click at [662, 189] on div at bounding box center [506, 304] width 893 height 645
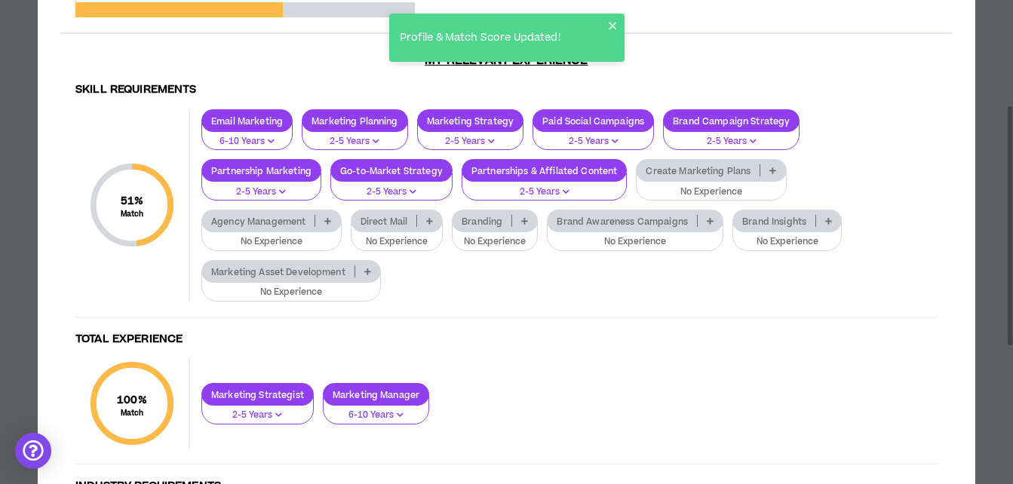
click at [662, 177] on p "Create Marketing Plans" at bounding box center [698, 170] width 123 height 11
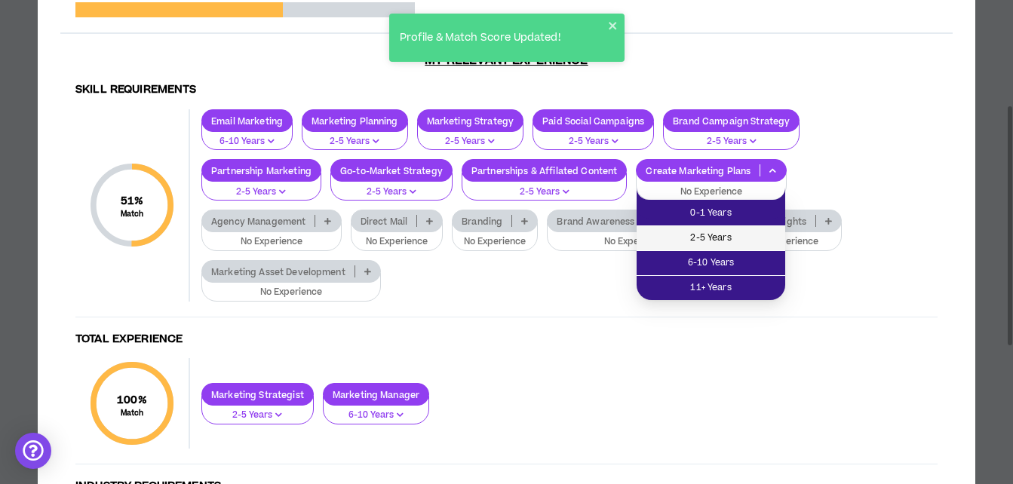
click at [662, 234] on span "2-5 Years" at bounding box center [711, 238] width 131 height 17
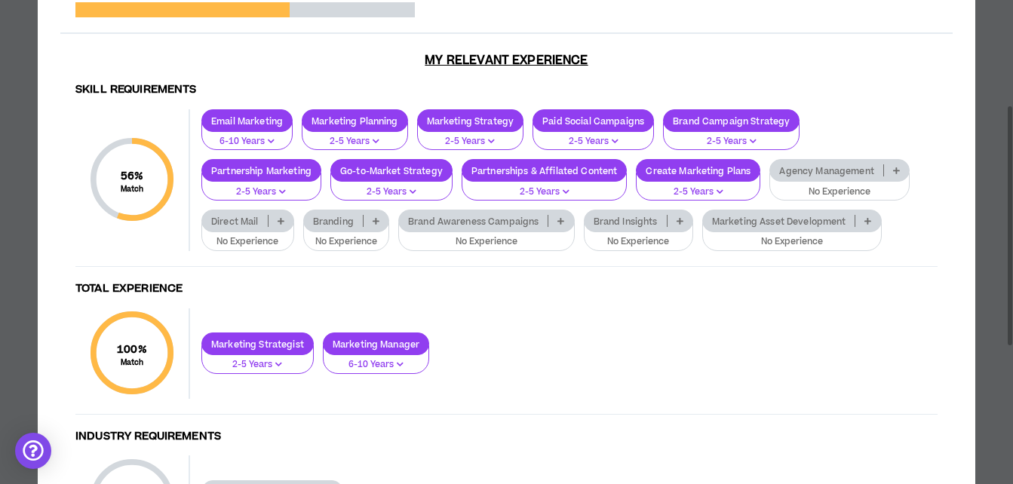
click at [776, 227] on p "Marketing Asset Development" at bounding box center [779, 221] width 152 height 11
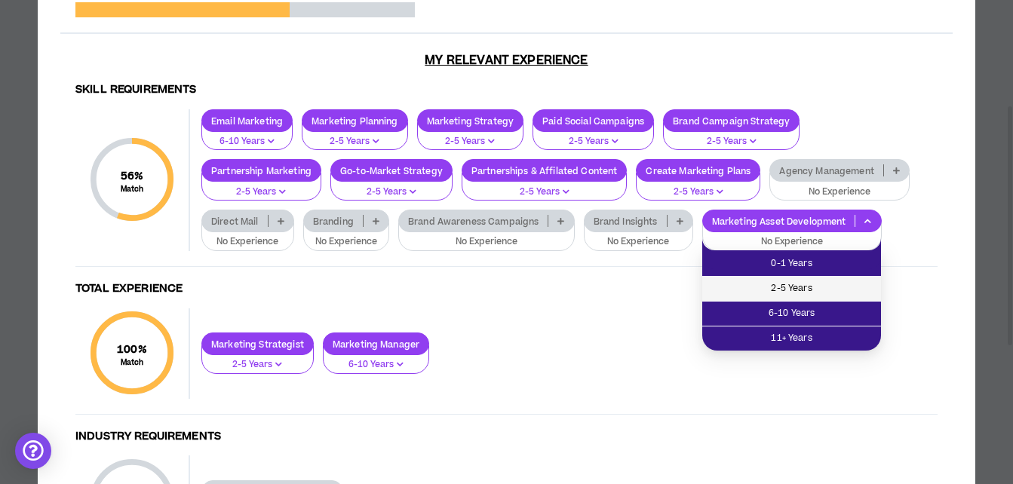
click at [775, 292] on span "2-5 Years" at bounding box center [791, 289] width 161 height 17
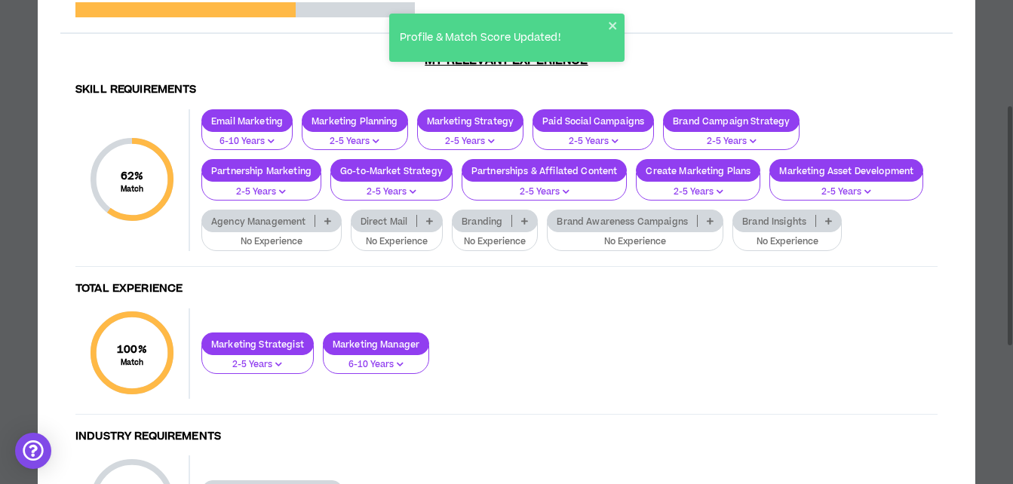
click at [294, 227] on p "Agency Management" at bounding box center [258, 221] width 112 height 11
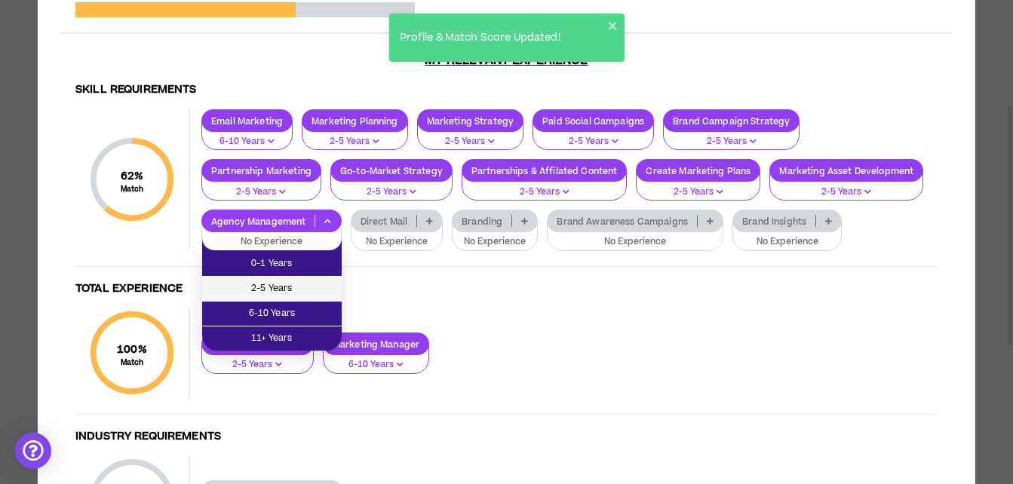
click at [300, 284] on span "2-5 Years" at bounding box center [271, 289] width 121 height 17
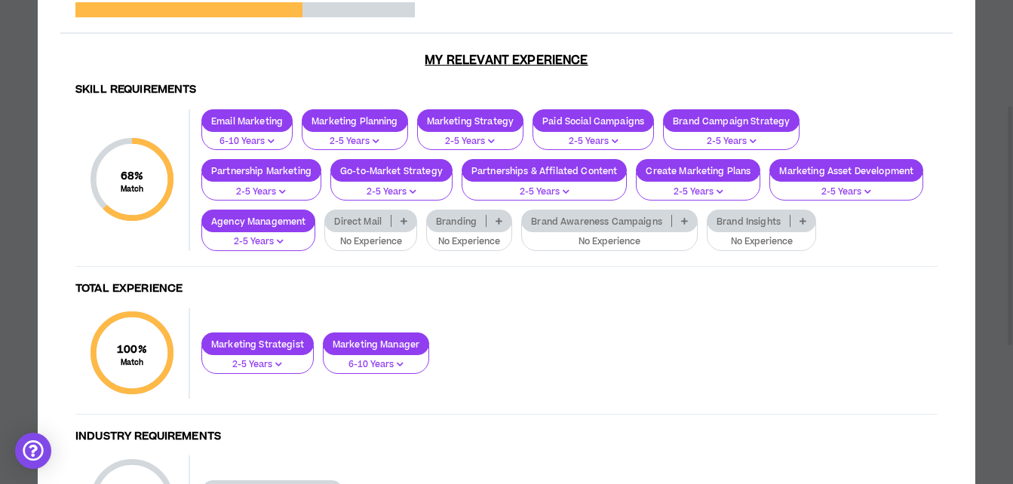
click at [377, 227] on p "Direct Mail" at bounding box center [358, 221] width 66 height 11
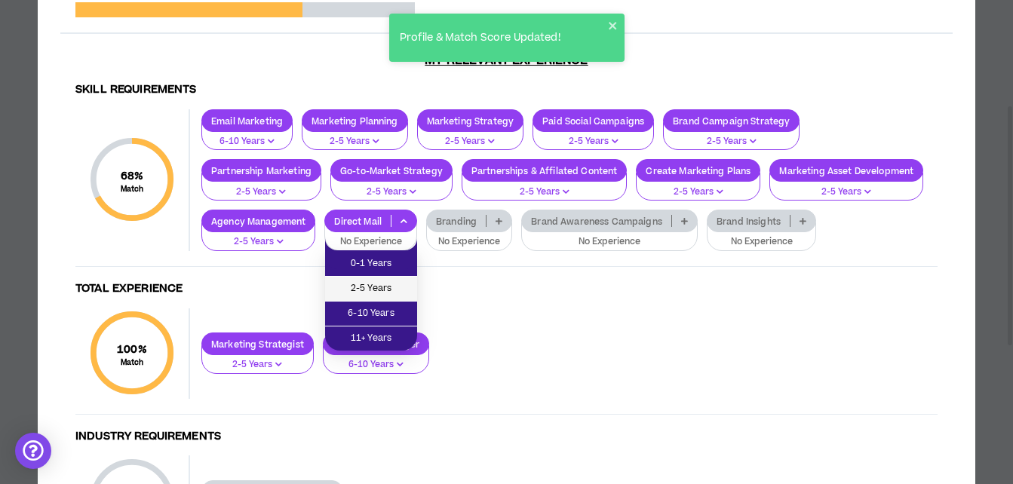
click at [376, 279] on li "2-5 Years" at bounding box center [371, 289] width 92 height 25
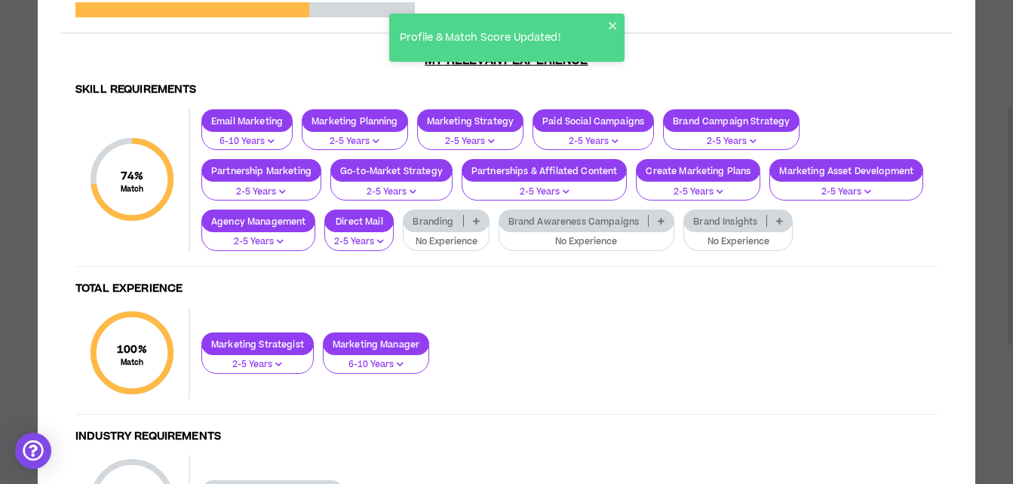
click at [437, 227] on p "Branding" at bounding box center [433, 221] width 59 height 11
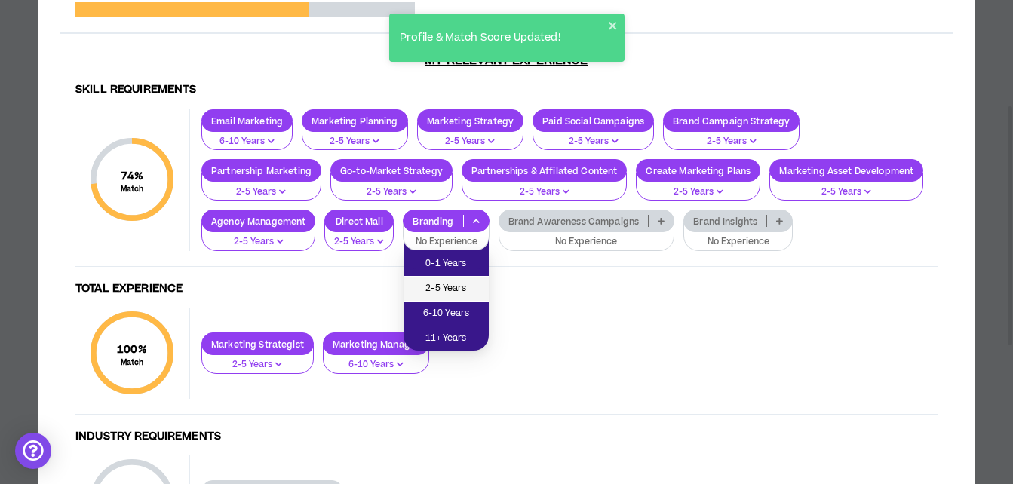
click at [440, 290] on span "2-5 Years" at bounding box center [446, 289] width 67 height 17
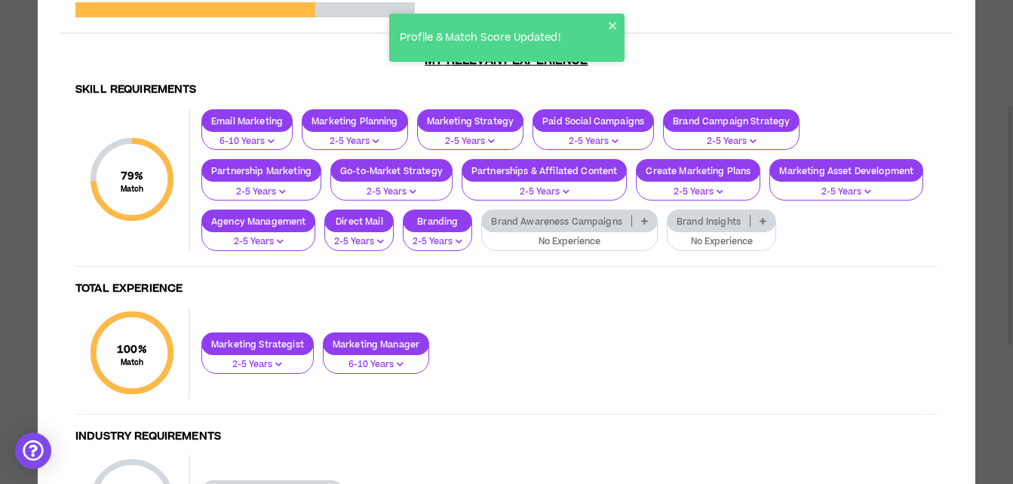
click at [521, 227] on p "Brand Awareness Campaigns" at bounding box center [556, 221] width 149 height 11
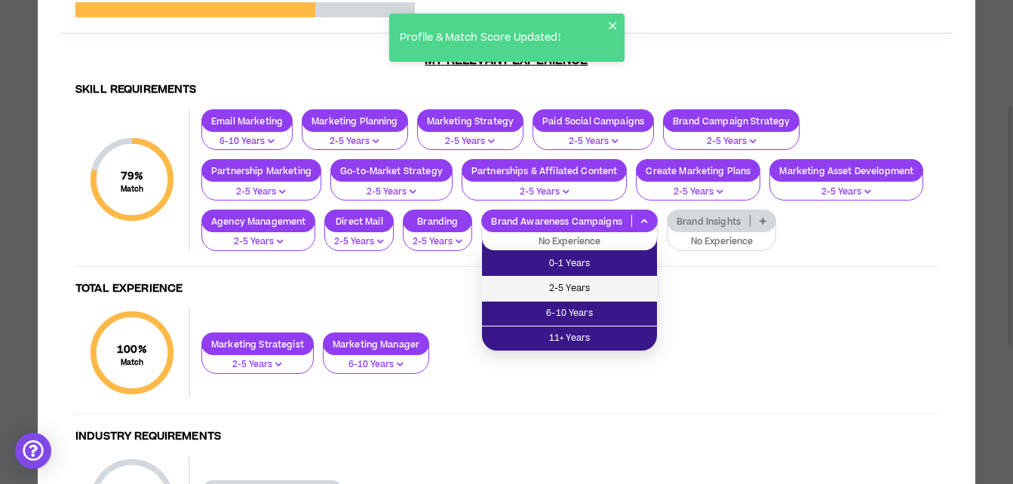
click at [525, 286] on span "2-5 Years" at bounding box center [569, 289] width 157 height 17
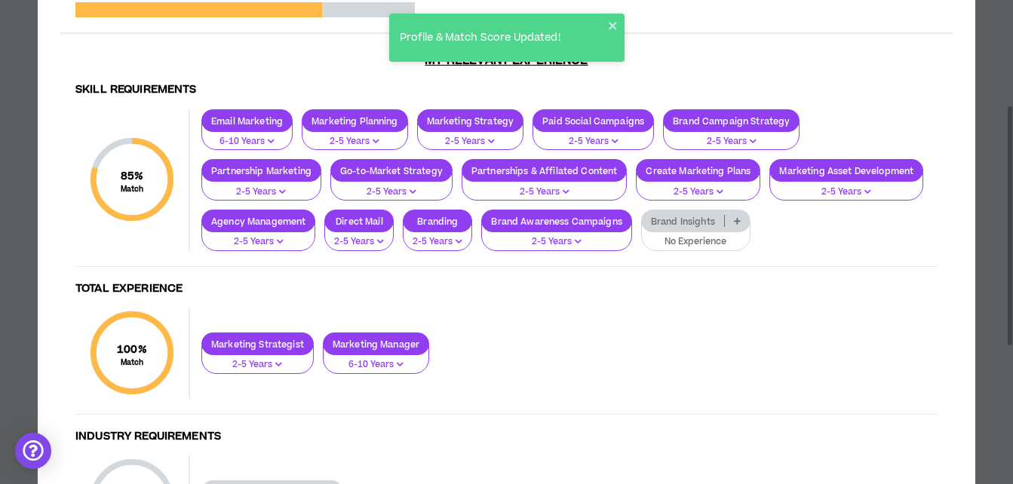
click at [659, 227] on p "Brand Insights" at bounding box center [683, 221] width 82 height 11
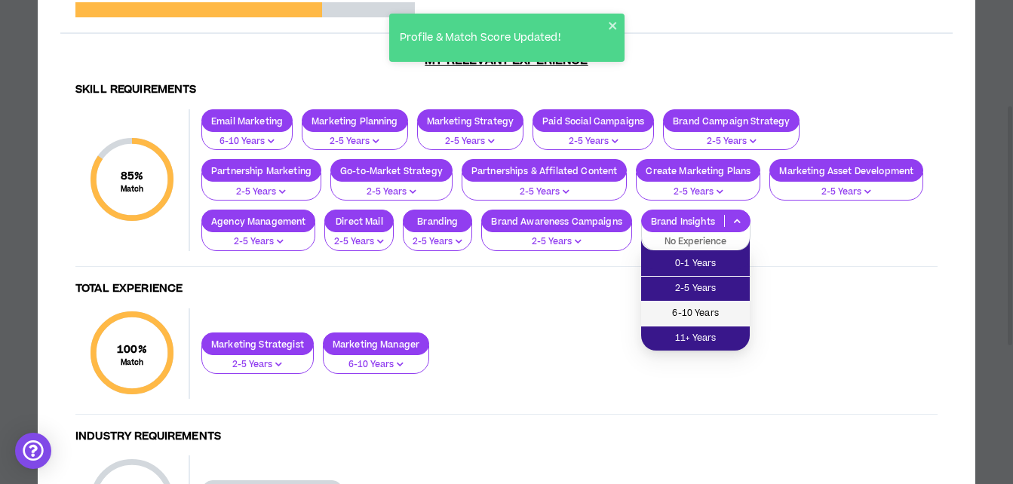
click at [667, 309] on span "6-10 Years" at bounding box center [695, 314] width 91 height 17
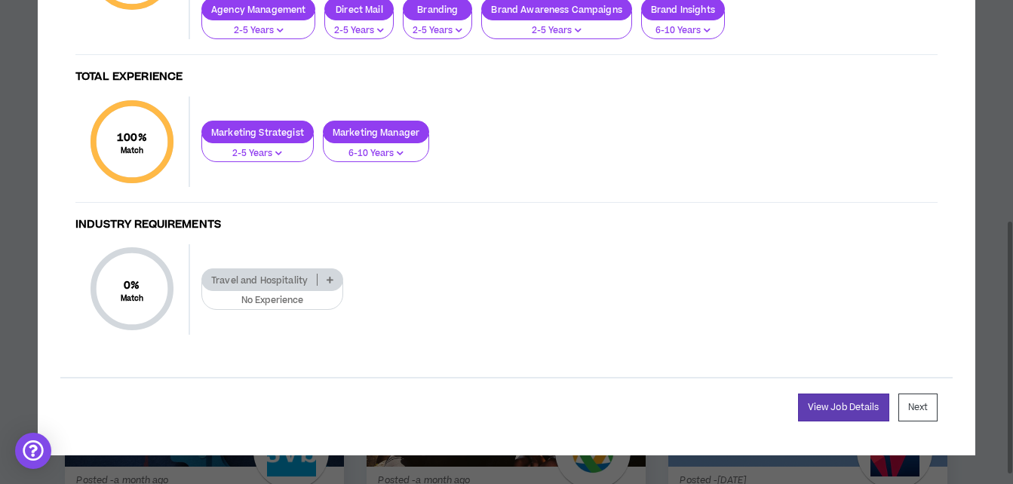
click at [297, 286] on p "Travel and Hospitality" at bounding box center [259, 280] width 115 height 11
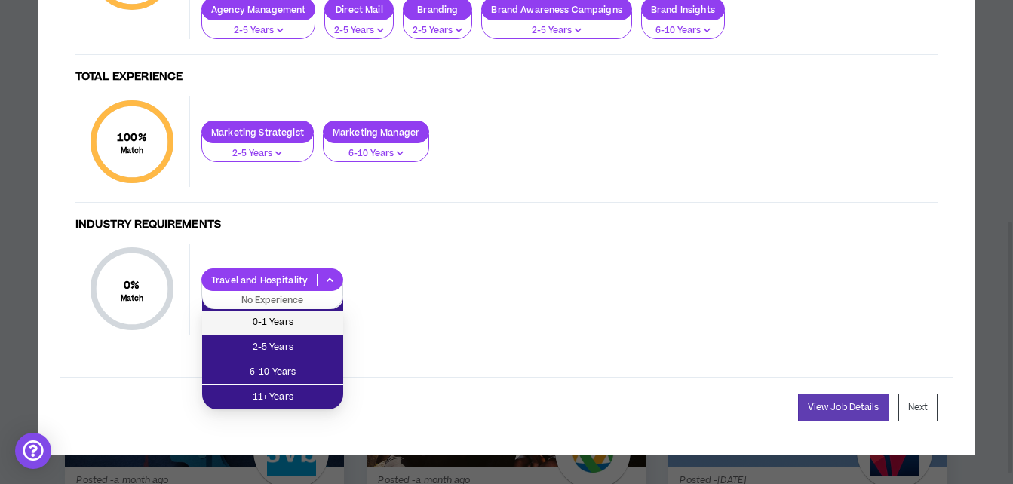
click at [294, 328] on span "0-1 Years" at bounding box center [272, 323] width 123 height 17
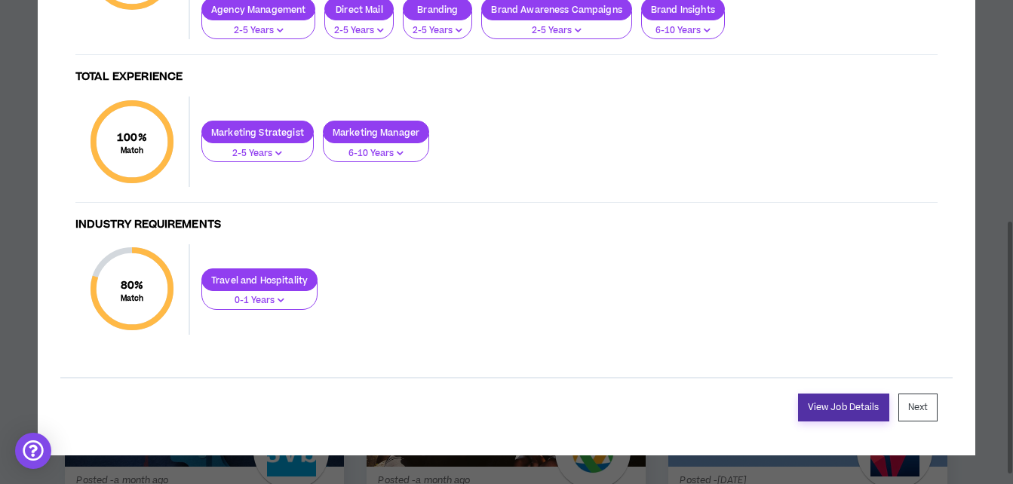
click at [831, 418] on link "View Job Details" at bounding box center [843, 408] width 91 height 28
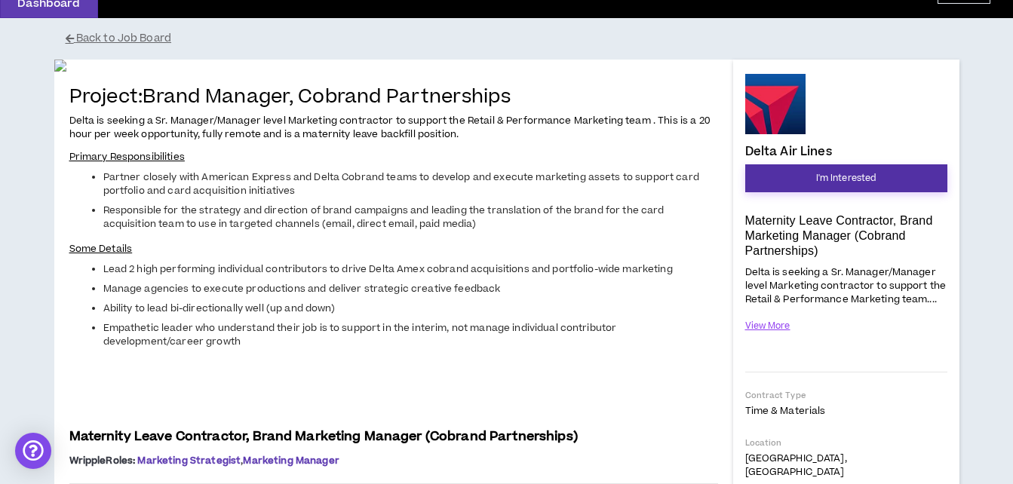
scroll to position [83, 0]
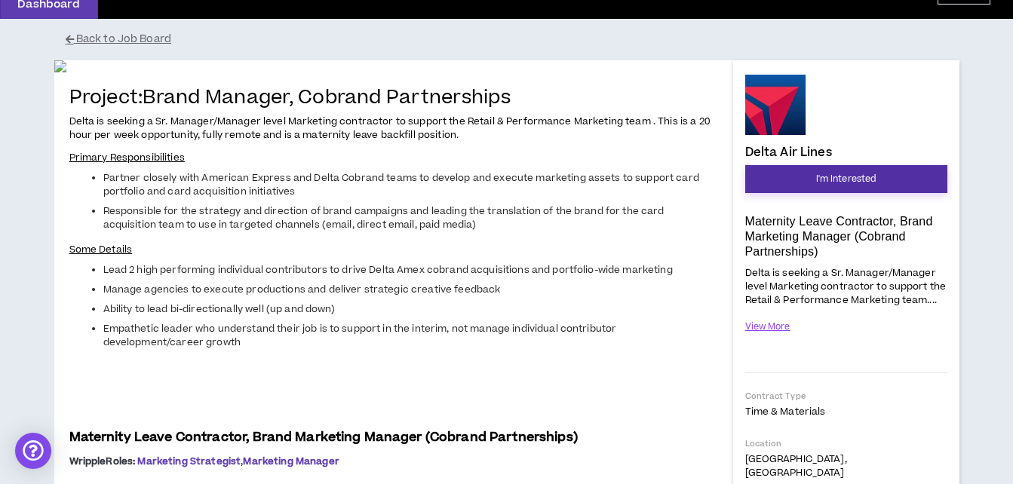
click at [803, 182] on button "I'm Interested" at bounding box center [846, 179] width 202 height 28
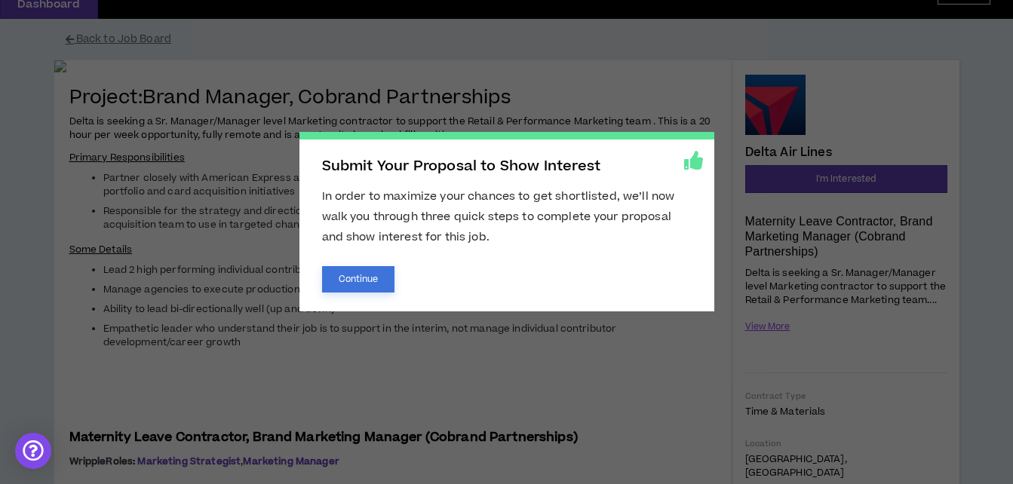
click at [352, 272] on button "Continue" at bounding box center [358, 279] width 73 height 26
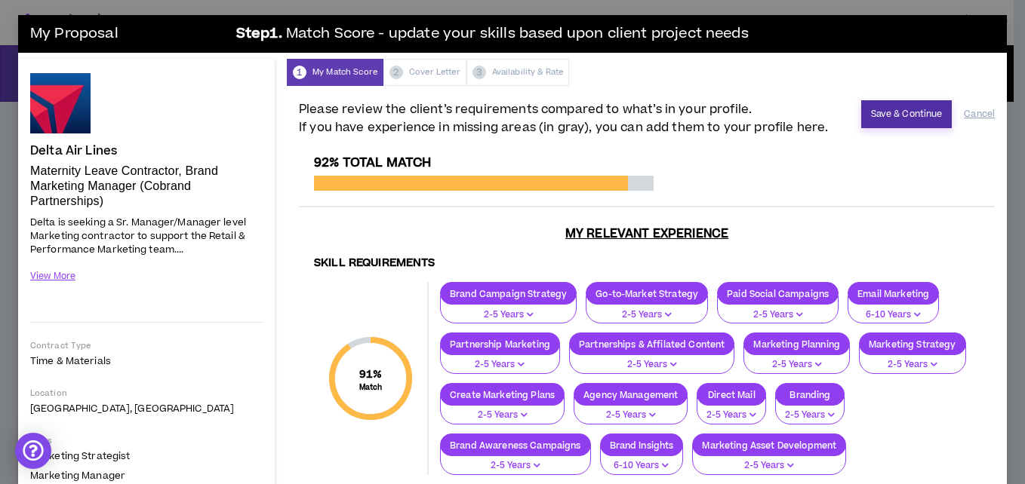
click at [867, 116] on button "Save & Continue" at bounding box center [906, 114] width 91 height 28
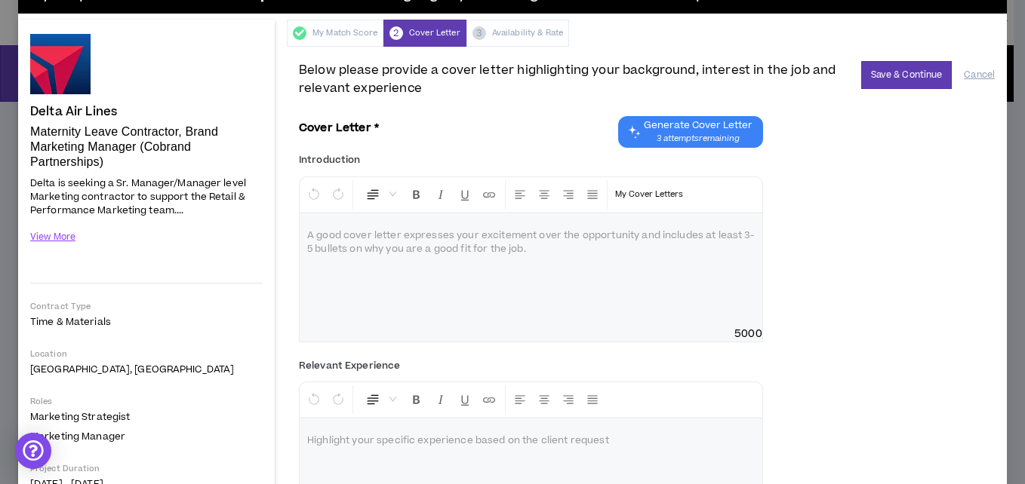
scroll to position [38, 0]
